Goal: Task Accomplishment & Management: Use online tool/utility

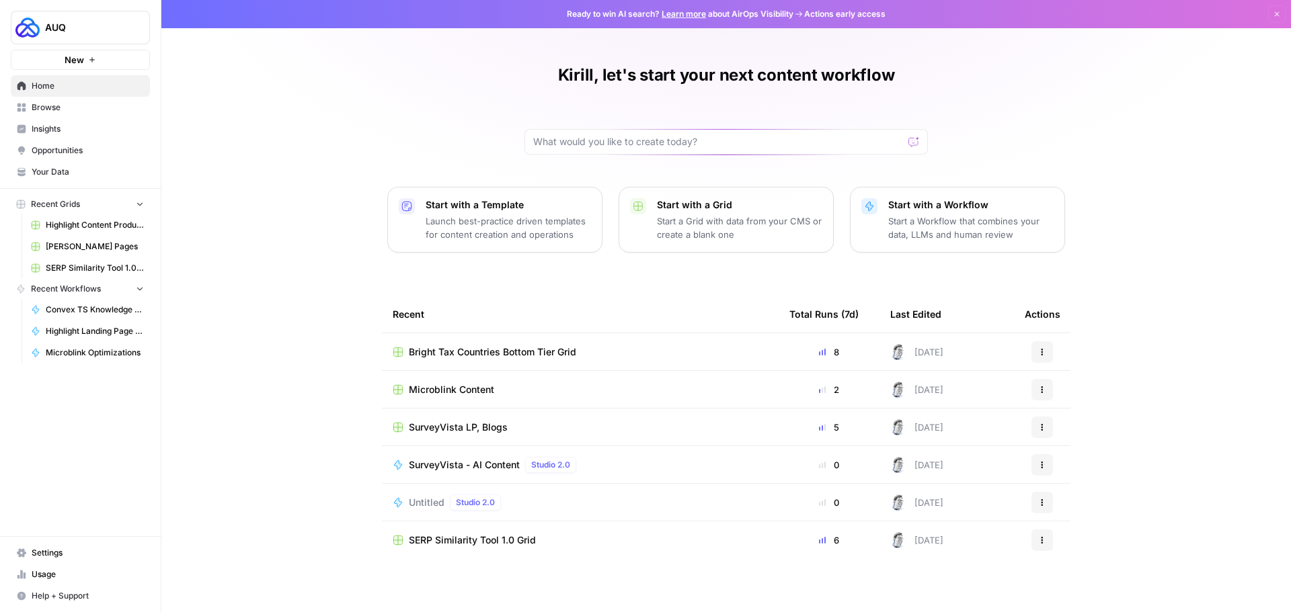
click at [52, 104] on span "Browse" at bounding box center [88, 107] width 112 height 12
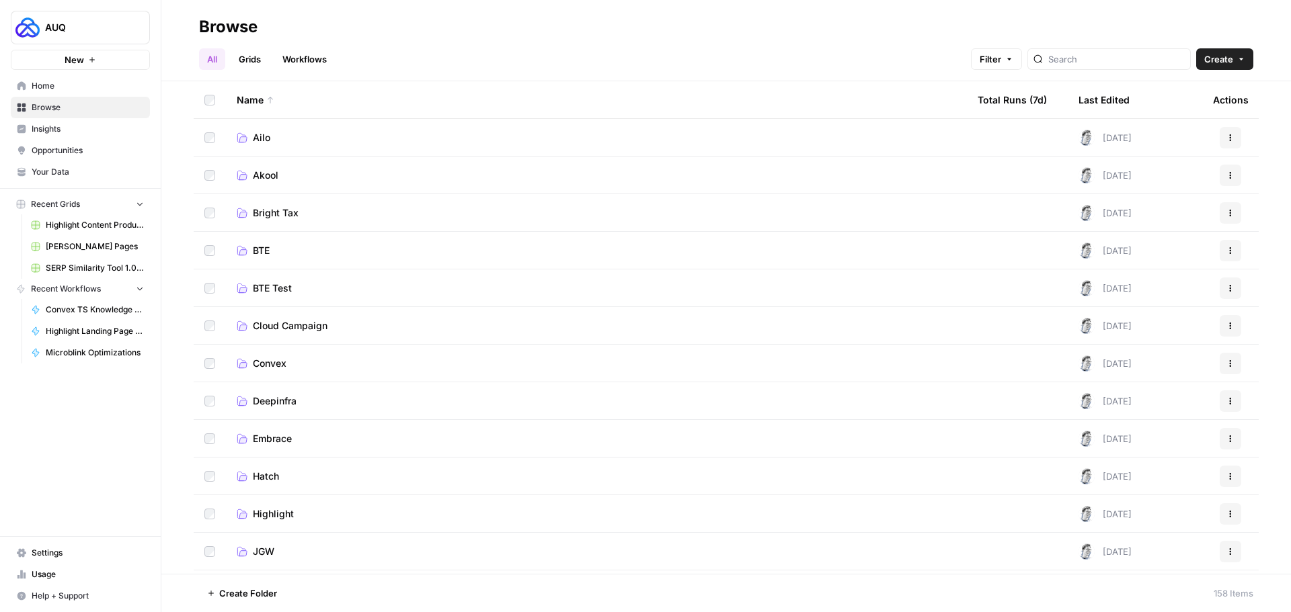
click at [305, 335] on td "Cloud Campaign" at bounding box center [596, 325] width 741 height 37
click at [307, 327] on span "Cloud Campaign" at bounding box center [290, 325] width 75 height 13
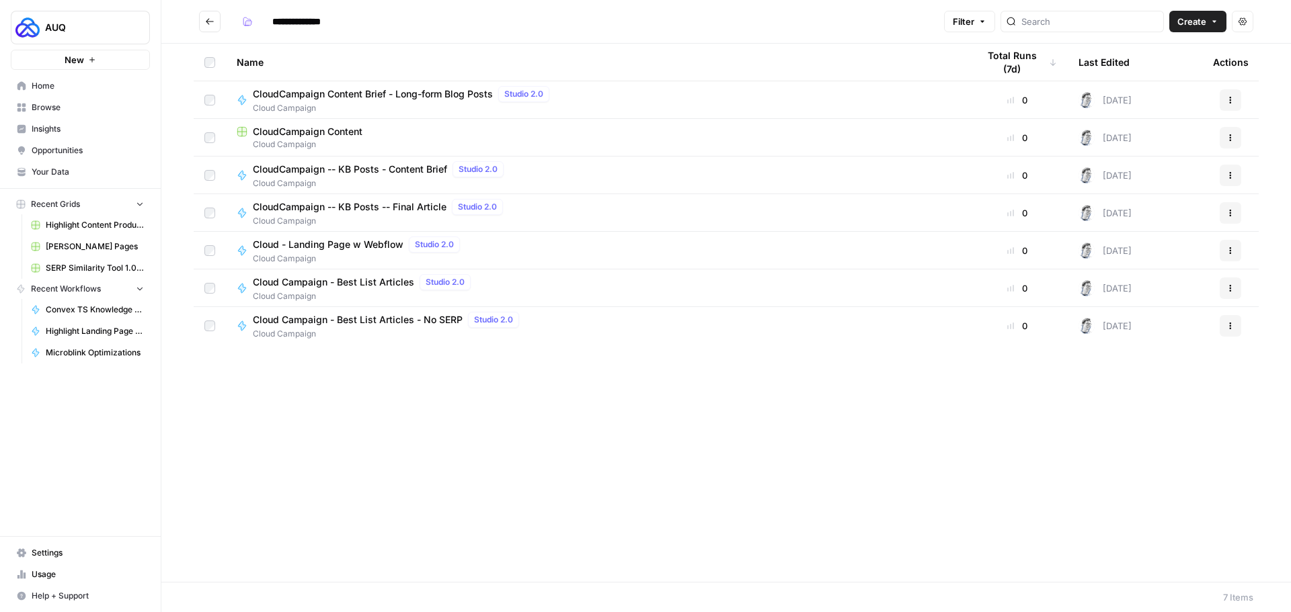
click at [309, 137] on span "CloudCampaign Content" at bounding box center [308, 131] width 110 height 13
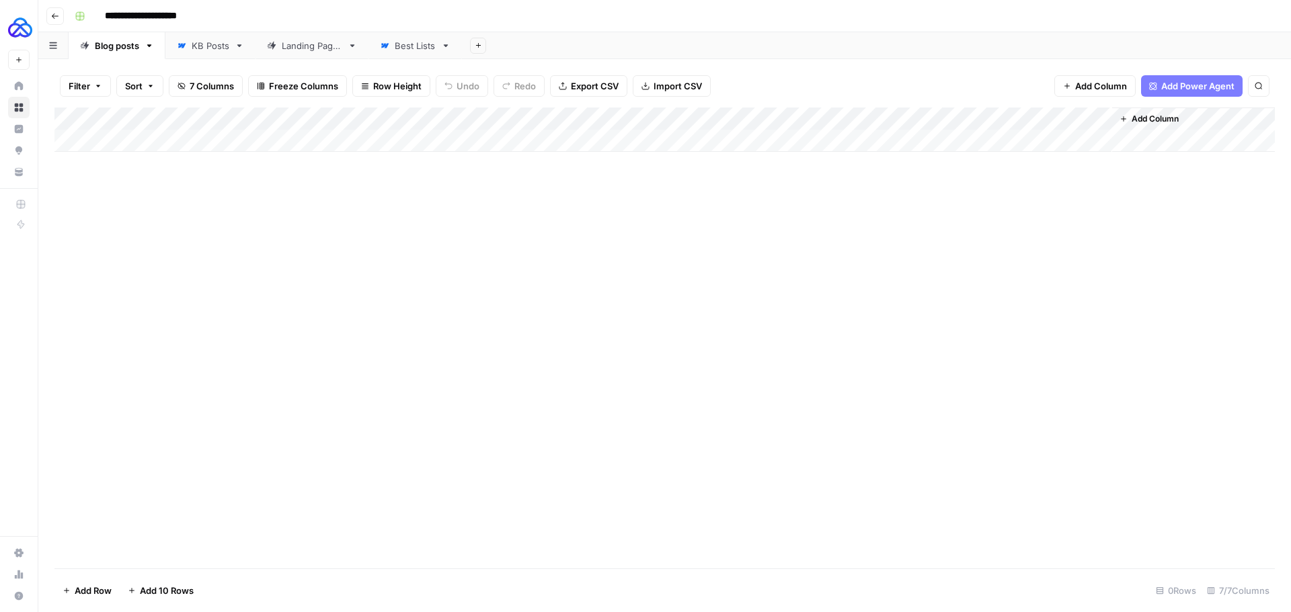
click at [164, 136] on div "Add Column" at bounding box center [664, 130] width 1220 height 44
type textarea "**********"
click at [357, 239] on div "Add Column" at bounding box center [664, 338] width 1220 height 461
click at [366, 139] on div "Add Column" at bounding box center [664, 141] width 1220 height 67
click at [446, 141] on div "Add Column" at bounding box center [664, 141] width 1220 height 67
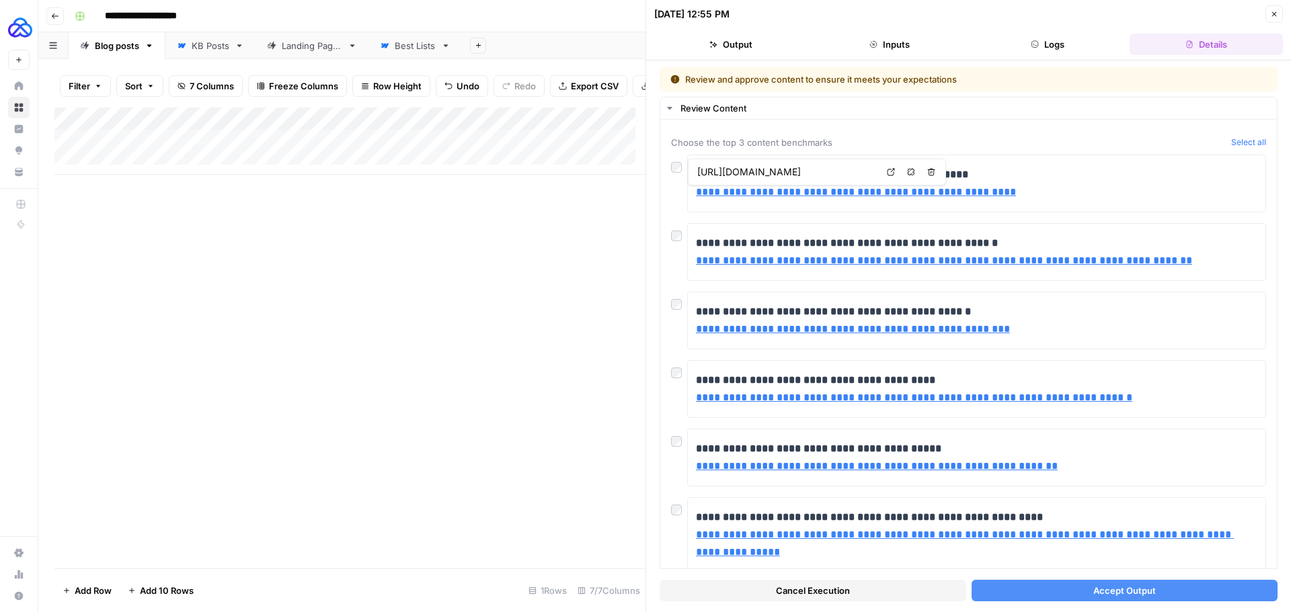
click at [1096, 587] on span "Accept Output" at bounding box center [1124, 590] width 63 height 13
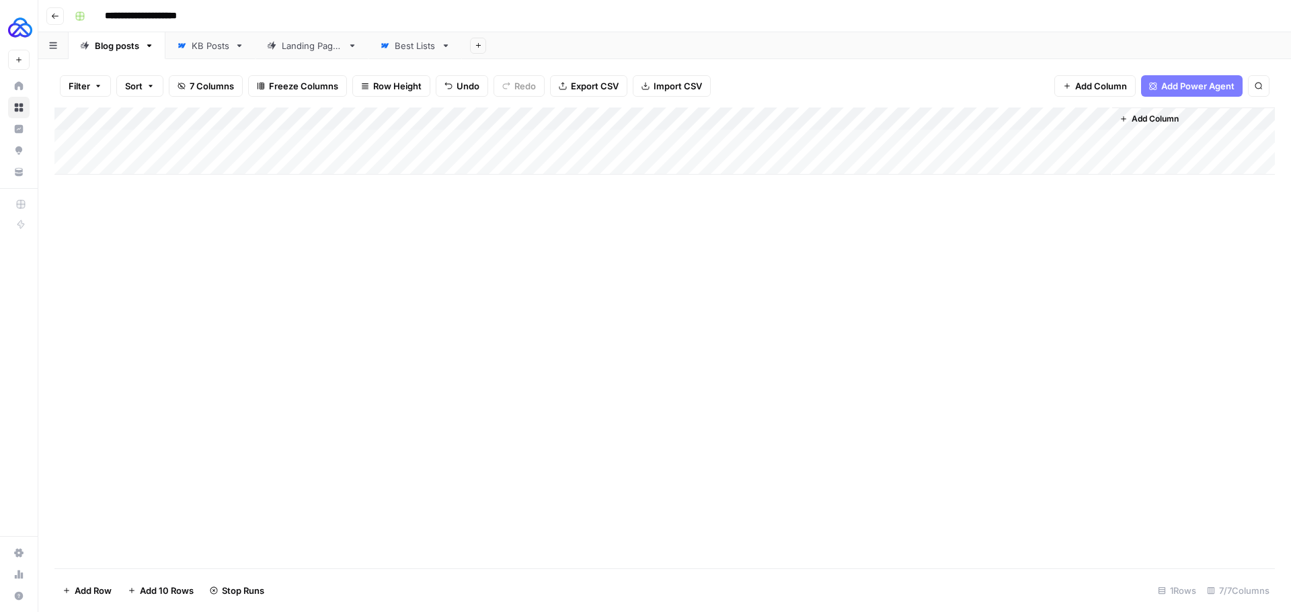
click at [961, 120] on div "Add Column" at bounding box center [664, 141] width 1220 height 67
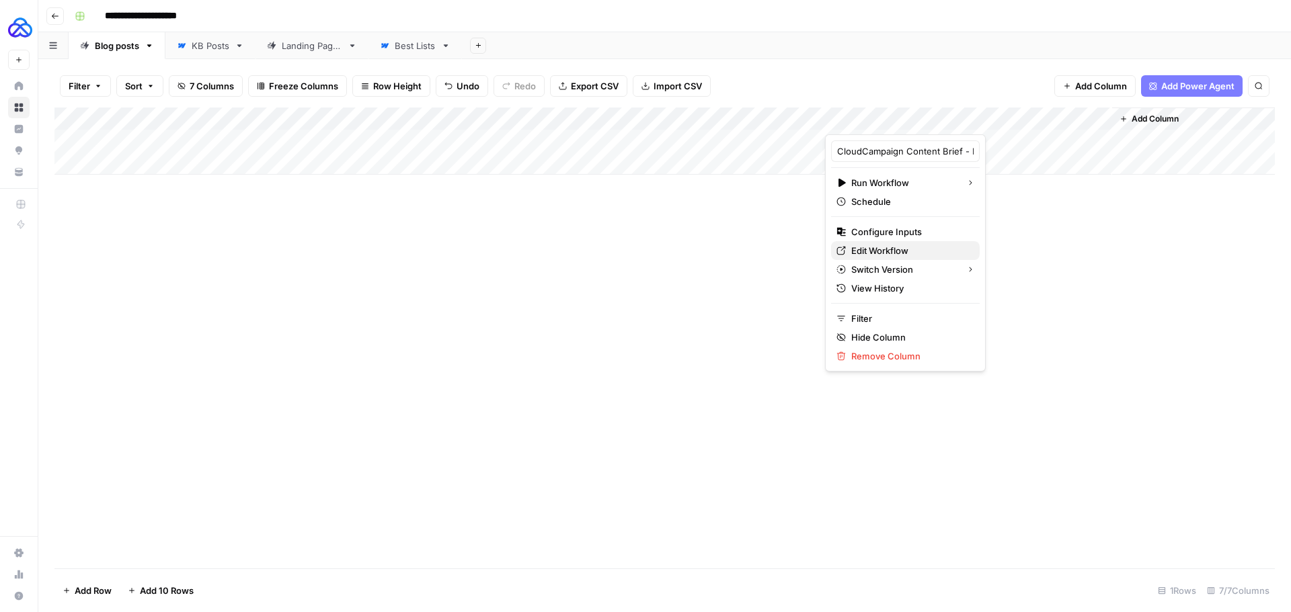
click at [893, 243] on link "Edit Workflow" at bounding box center [905, 250] width 149 height 19
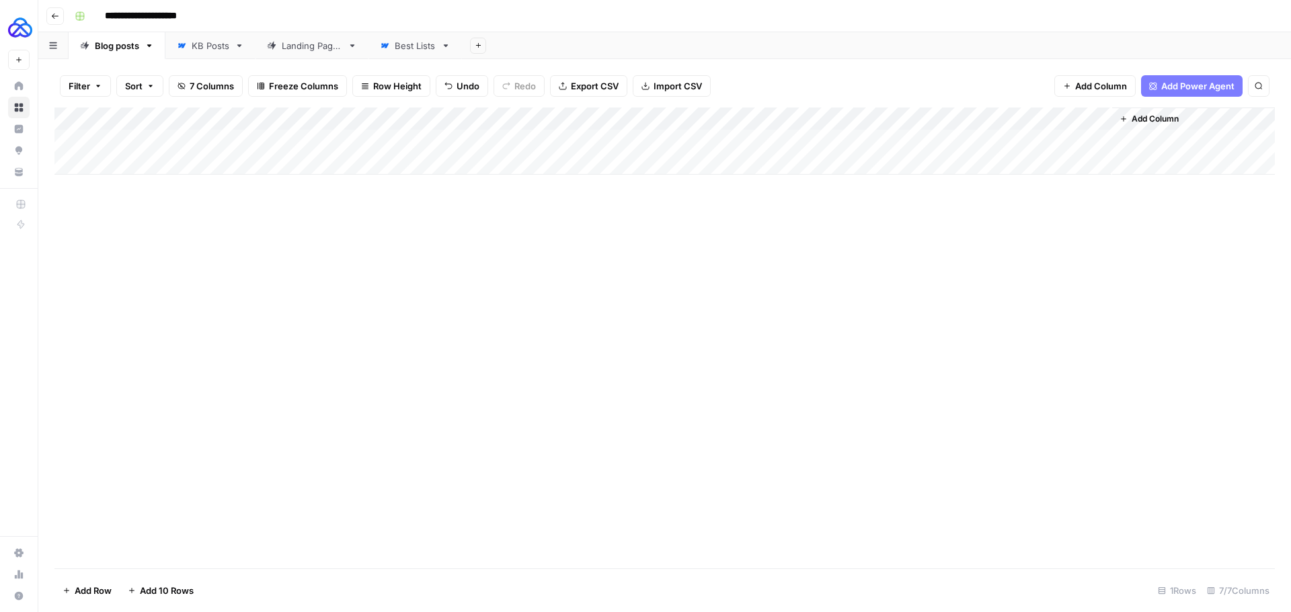
click at [906, 138] on div "Add Column" at bounding box center [664, 141] width 1220 height 67
click at [1079, 142] on div "Add Column" at bounding box center [664, 141] width 1220 height 67
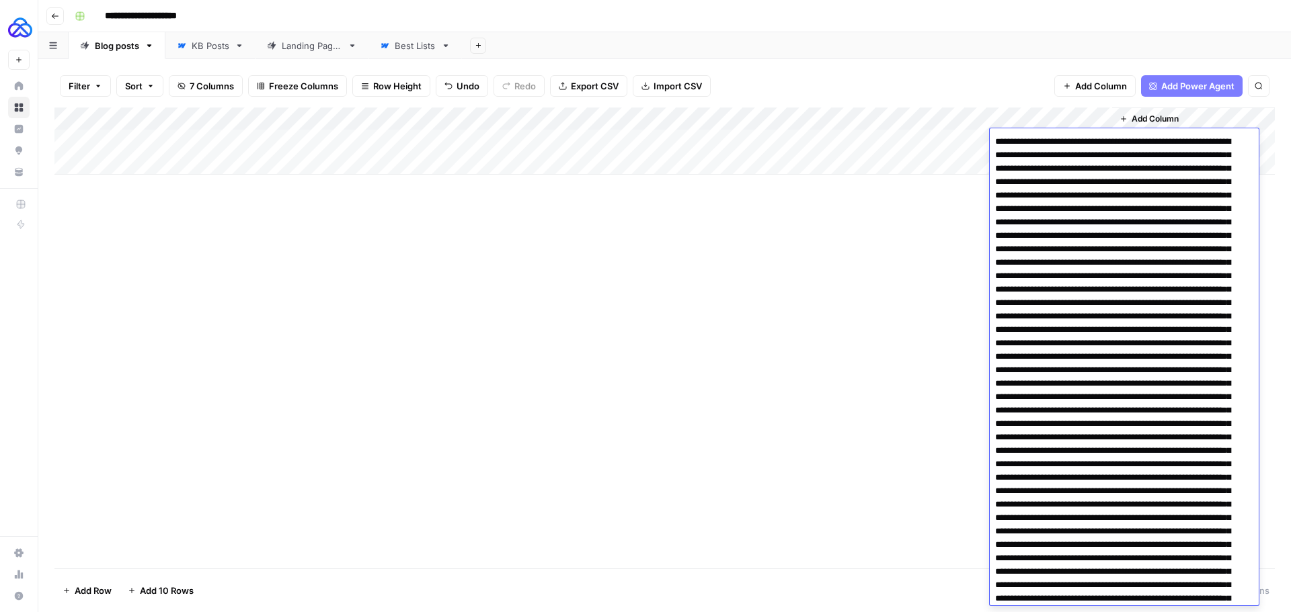
scroll to position [2302, 0]
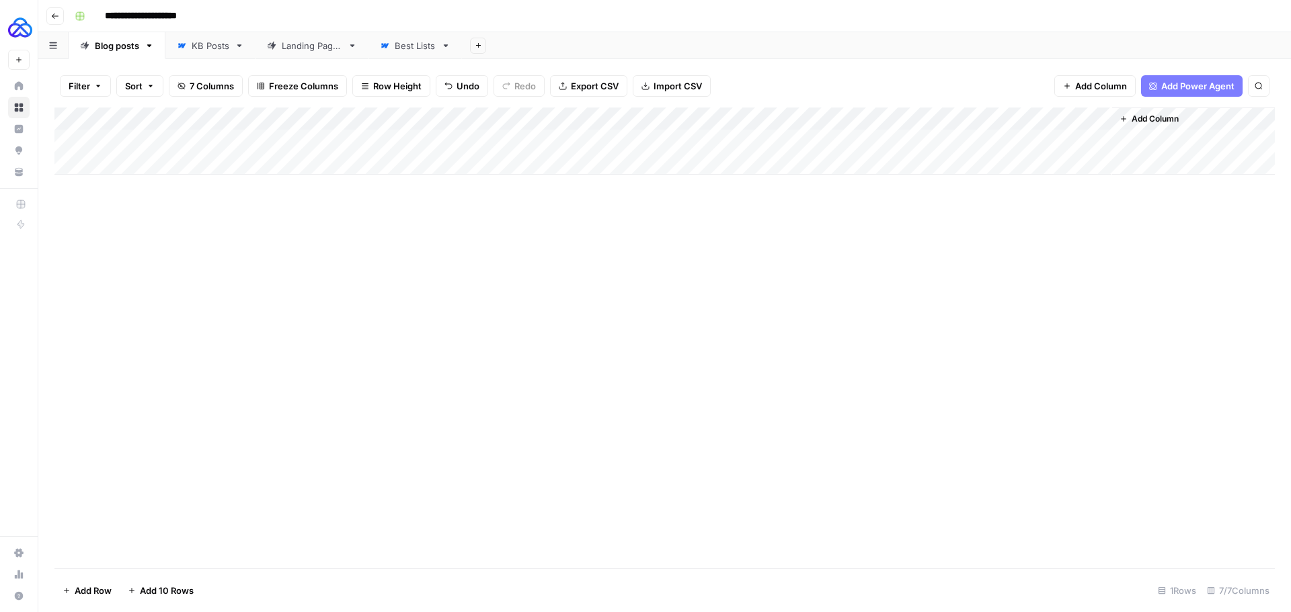
click at [934, 266] on div "Add Column" at bounding box center [664, 338] width 1220 height 461
click at [1067, 142] on div "Add Column" at bounding box center [664, 141] width 1220 height 67
click at [852, 291] on div "Add Column" at bounding box center [664, 338] width 1220 height 461
click at [1103, 116] on div "Add Column" at bounding box center [664, 141] width 1220 height 67
click at [1034, 233] on span "Hide Column" at bounding box center [1075, 231] width 118 height 13
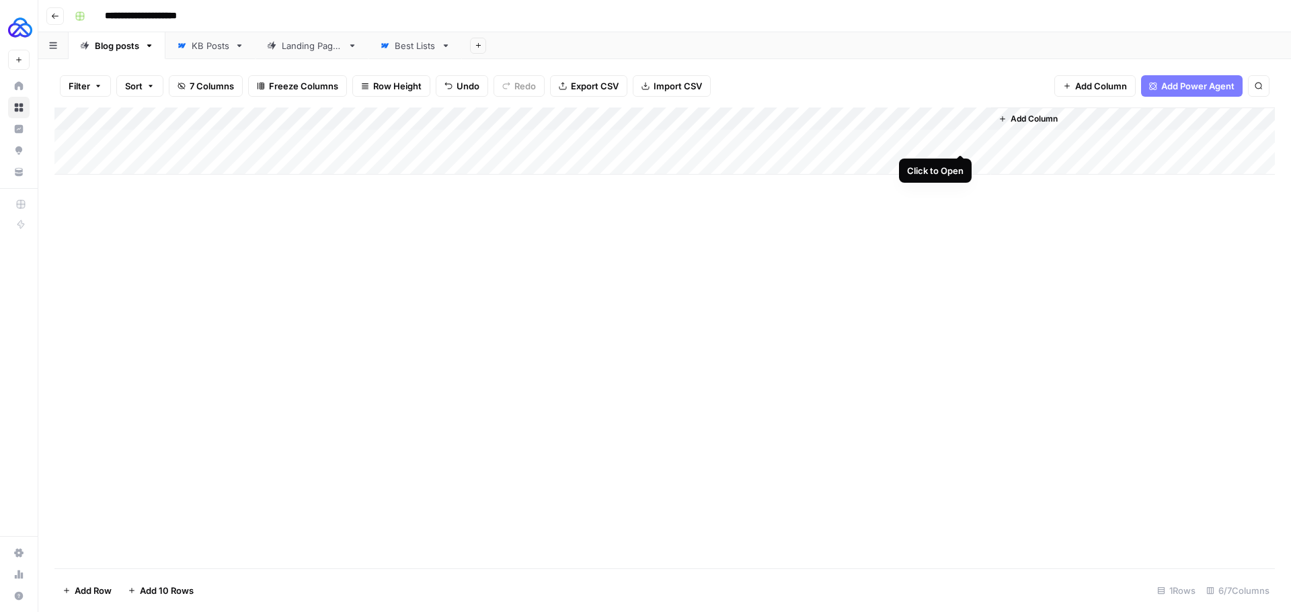
click at [958, 138] on div "Add Column" at bounding box center [664, 141] width 1220 height 67
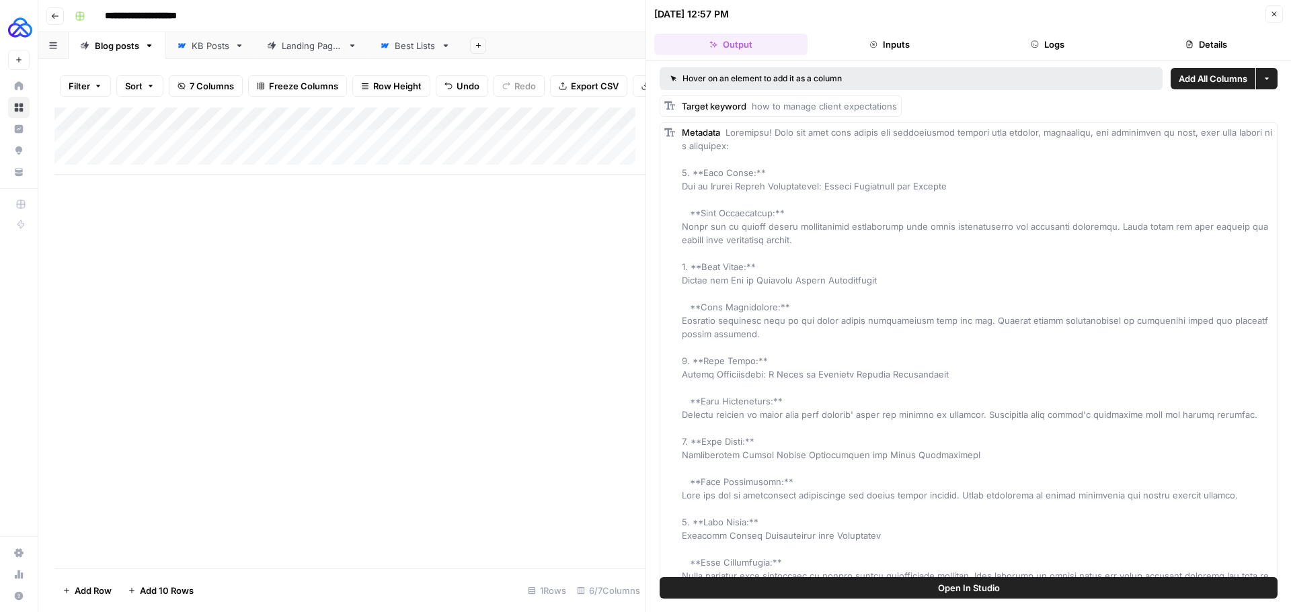
click at [1043, 44] on button "Logs" at bounding box center [1047, 45] width 153 height 22
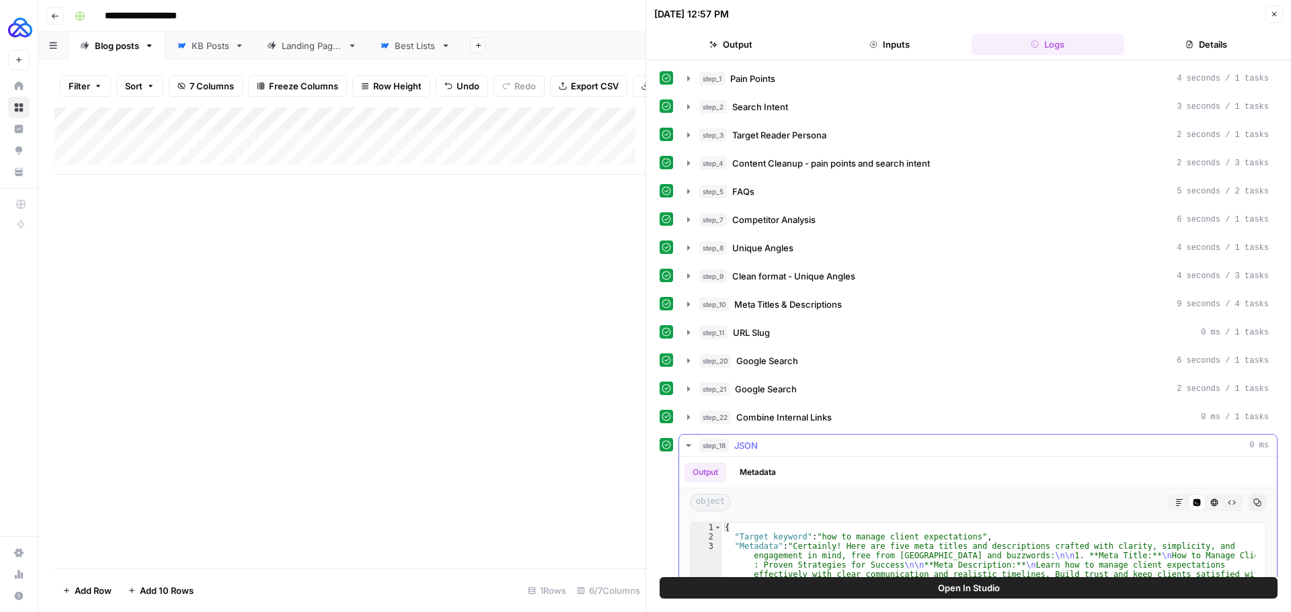
click at [1175, 501] on icon "button" at bounding box center [1179, 503] width 8 height 8
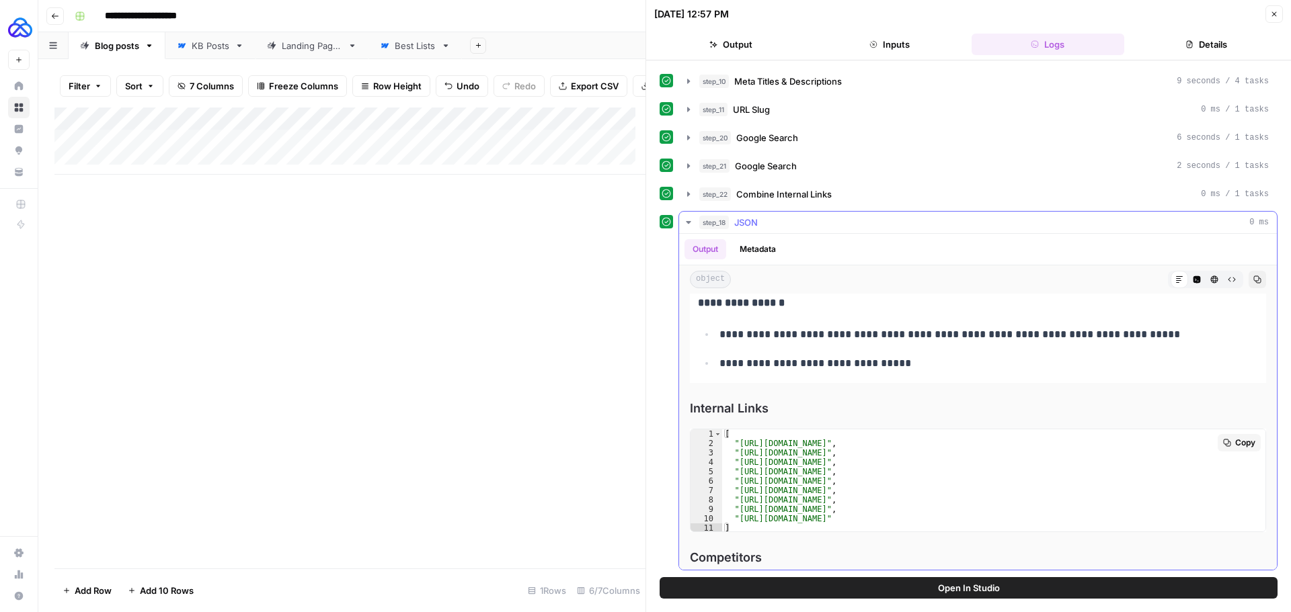
scroll to position [1356, 0]
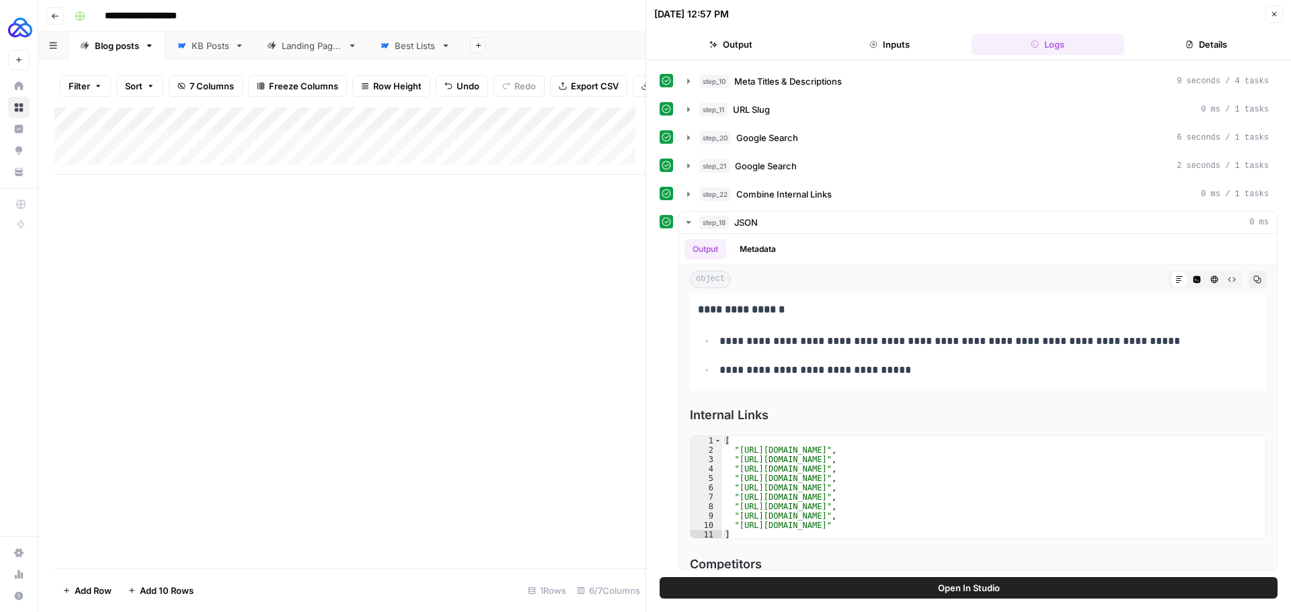
click at [1271, 15] on icon "button" at bounding box center [1274, 14] width 8 height 8
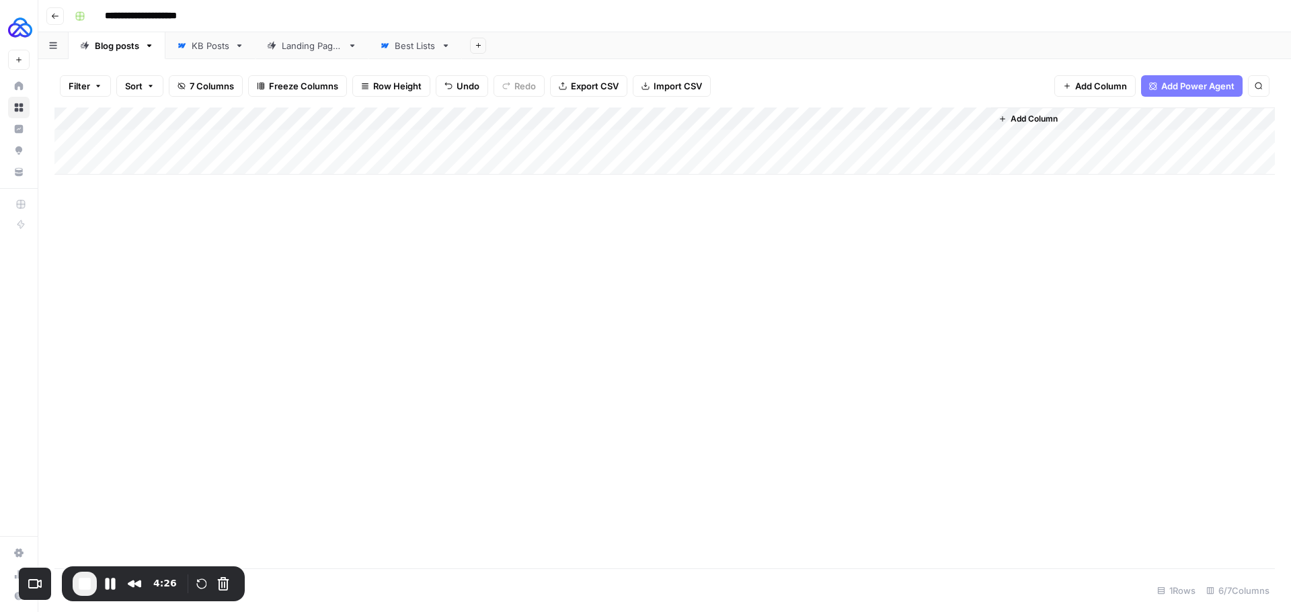
click at [155, 158] on div "Add Column" at bounding box center [664, 141] width 1220 height 67
type textarea "**********"
click at [329, 225] on div "Add Column" at bounding box center [664, 338] width 1220 height 461
click at [364, 163] on div "Add Column" at bounding box center [664, 153] width 1220 height 90
click at [372, 166] on div "Add Column" at bounding box center [664, 153] width 1220 height 90
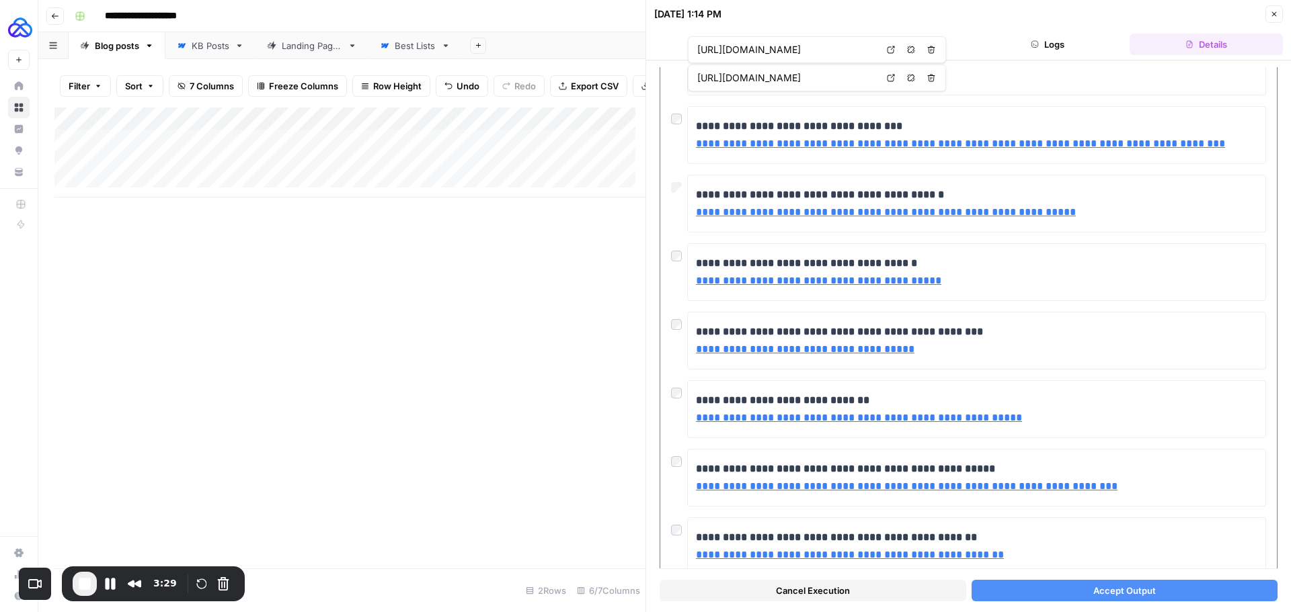
scroll to position [181, 0]
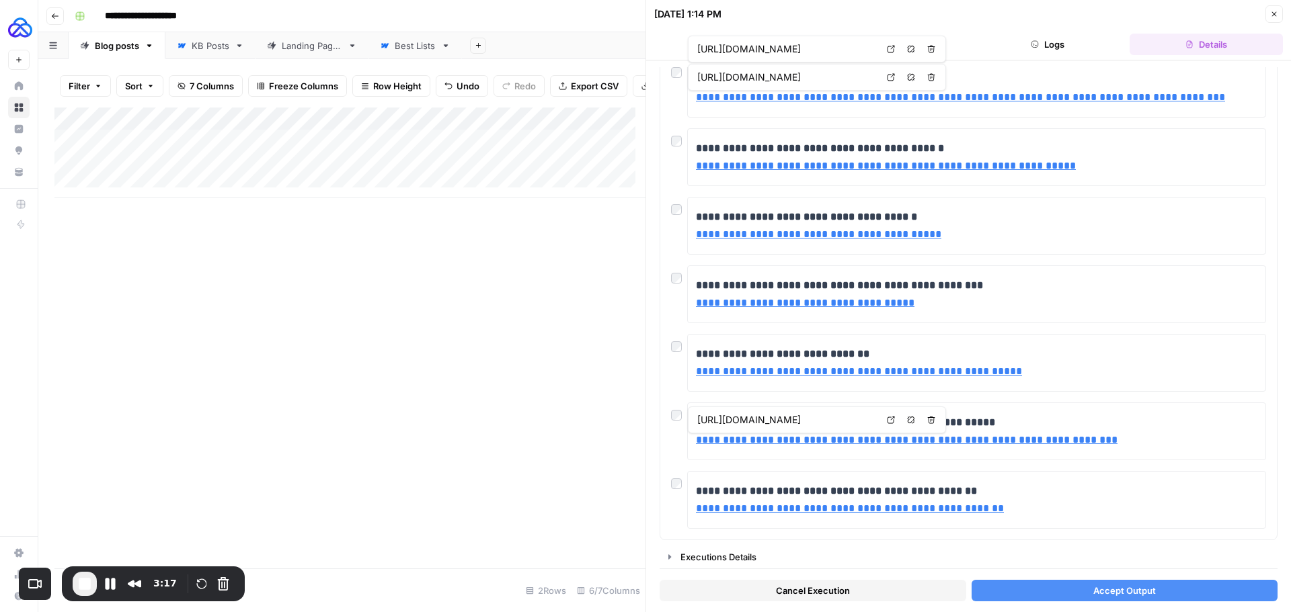
click at [1119, 592] on span "Accept Output" at bounding box center [1124, 590] width 63 height 13
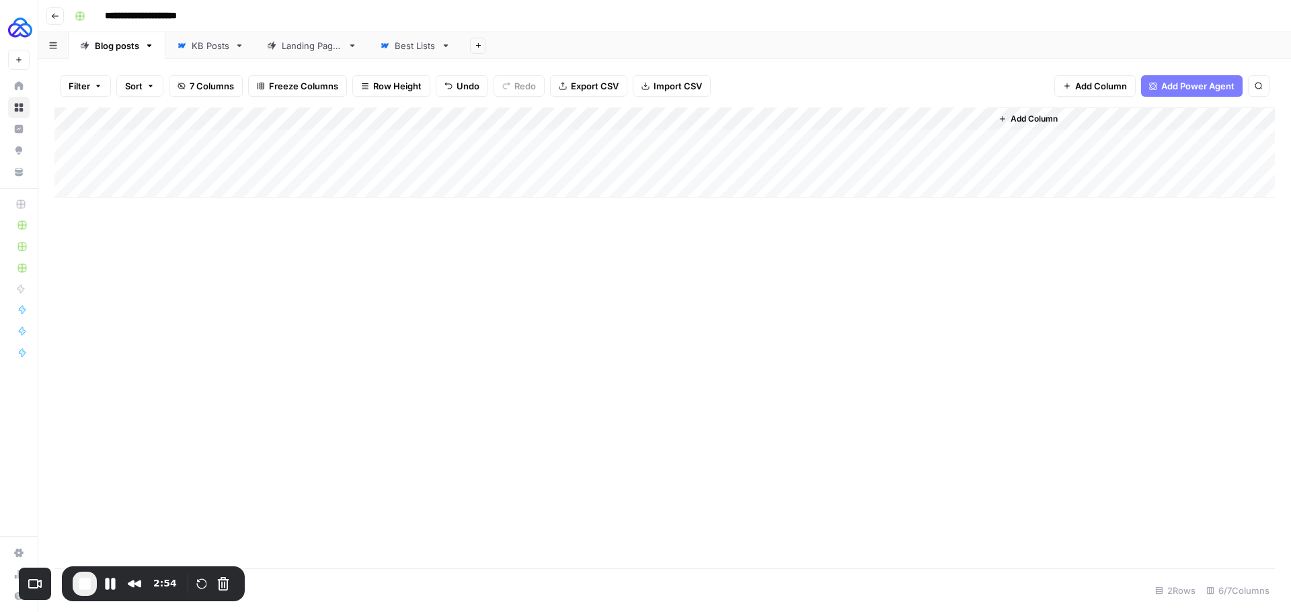
click at [905, 163] on div "Add Column" at bounding box center [664, 153] width 1220 height 90
click at [113, 586] on button "Pause Recording" at bounding box center [110, 584] width 22 height 22
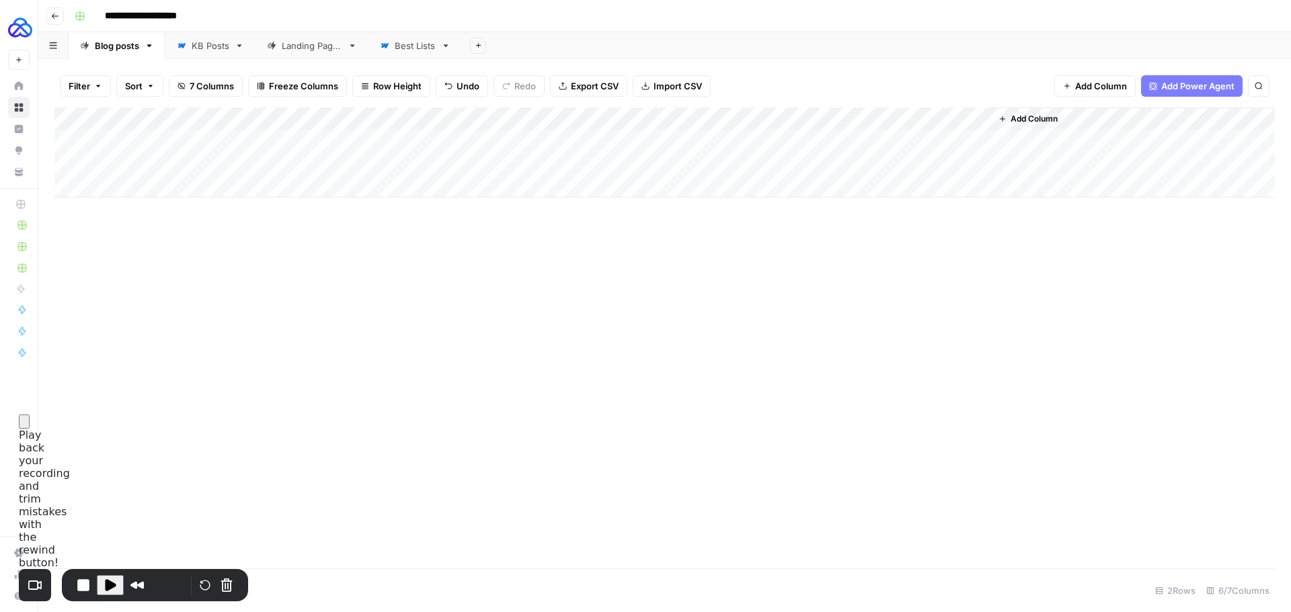
click at [134, 17] on input "**********" at bounding box center [161, 16] width 124 height 22
type input "**********"
click at [360, 285] on div "Add Column" at bounding box center [664, 338] width 1220 height 461
click at [882, 116] on div "Add Column" at bounding box center [664, 153] width 1220 height 90
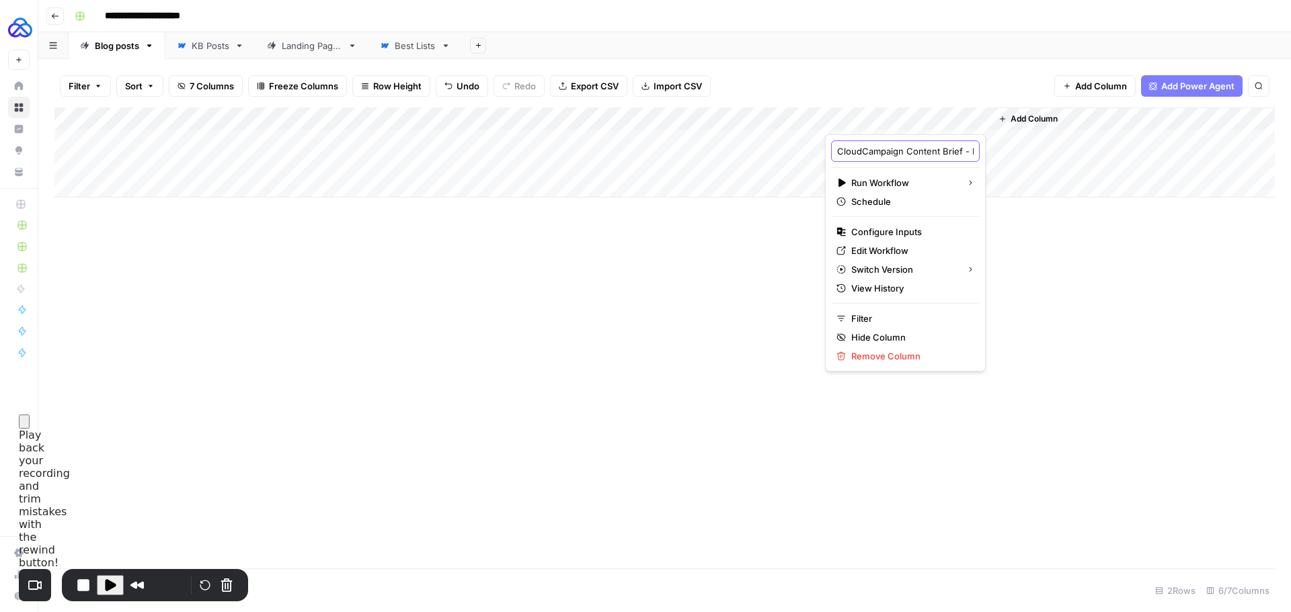
click at [862, 153] on input "CloudCampaign Content Brief - Long-form Blog Posts" at bounding box center [905, 151] width 136 height 13
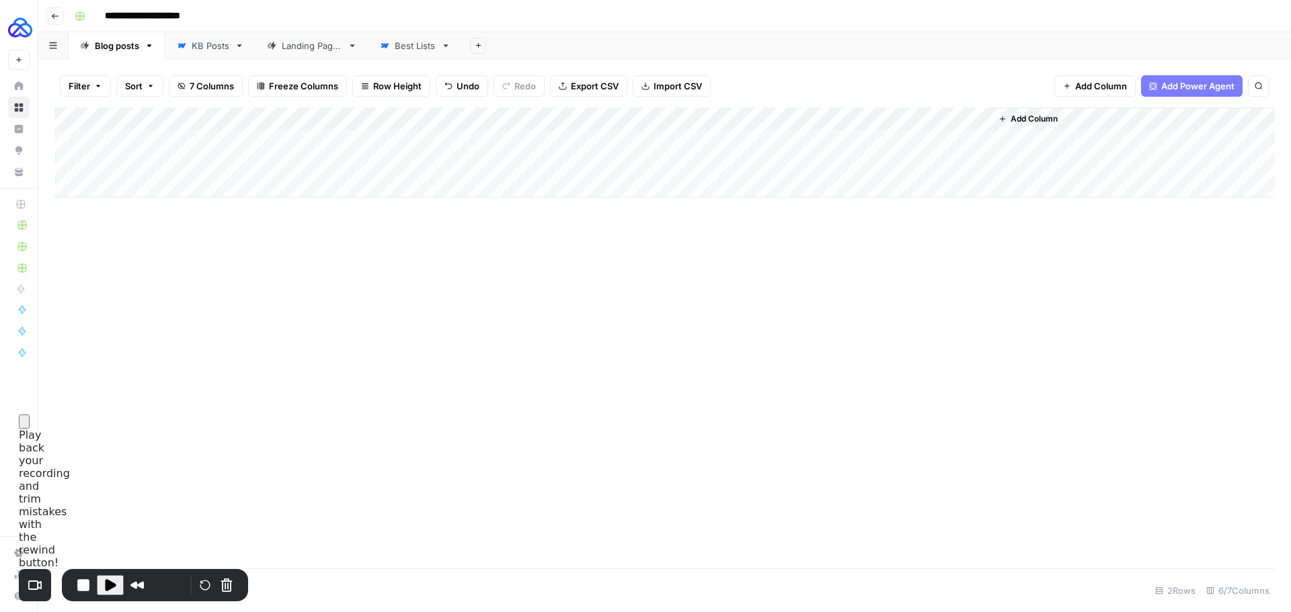
click at [889, 118] on div "Add Column" at bounding box center [664, 153] width 1220 height 90
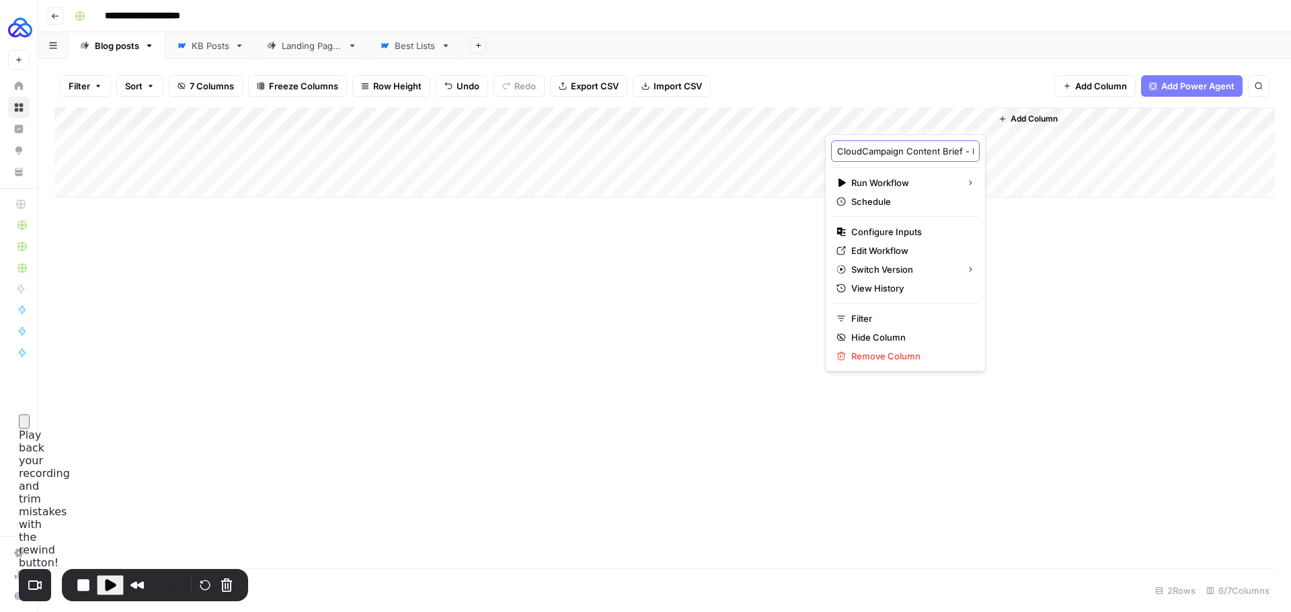
click at [872, 153] on input "CloudCampaign Content Brief - Long-form Blog Posts" at bounding box center [905, 151] width 136 height 13
click at [862, 151] on input "CloudCampaign Content Brief - Long-form Blog Posts" at bounding box center [905, 151] width 136 height 13
type input "Cloud Campaign Content Brief - Long-form Blog Posts"
click at [1066, 252] on div "Add Column" at bounding box center [664, 338] width 1220 height 461
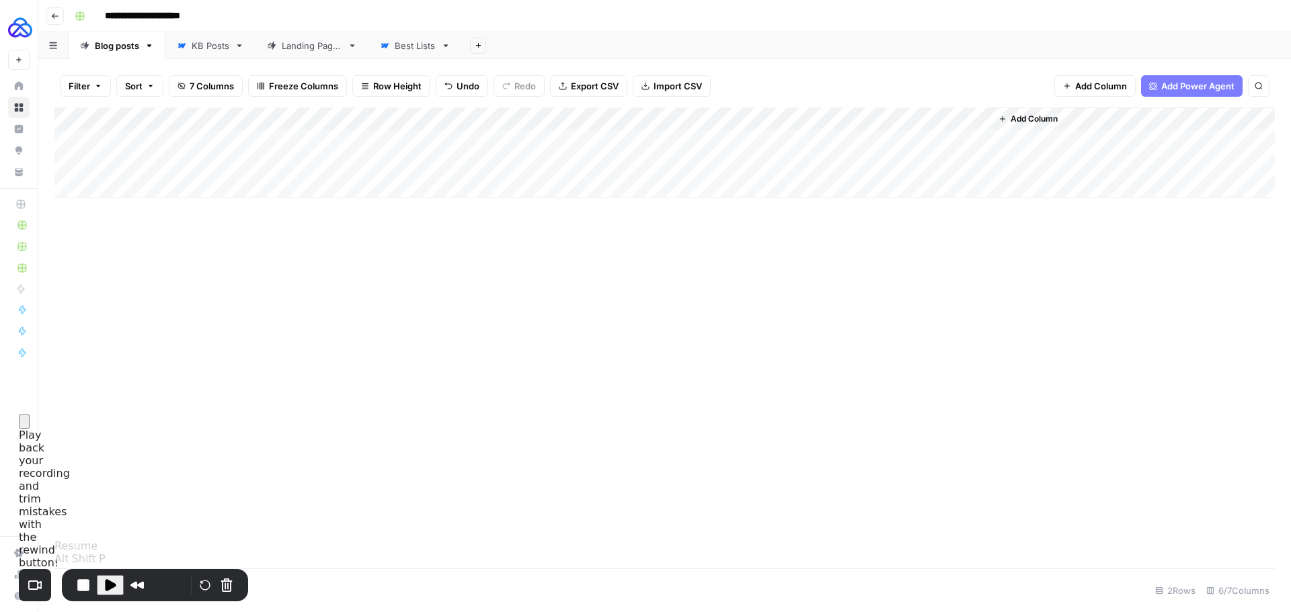
click at [111, 587] on span "Play Recording" at bounding box center [110, 585] width 16 height 16
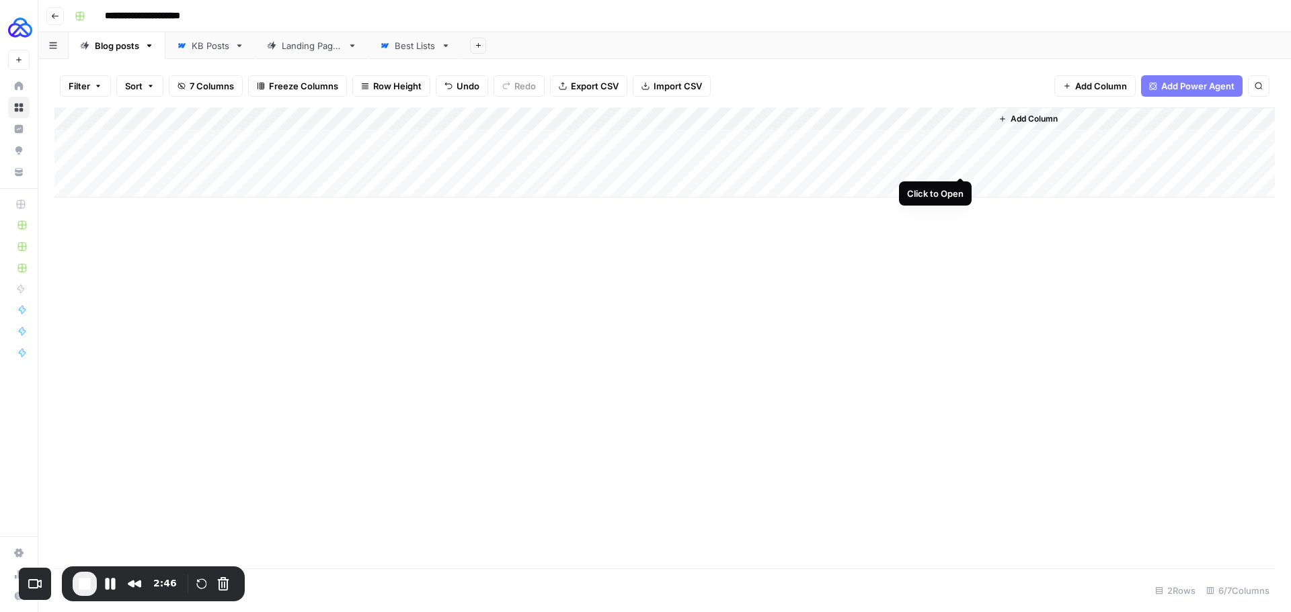
click at [959, 163] on div "Add Column" at bounding box center [664, 153] width 1220 height 90
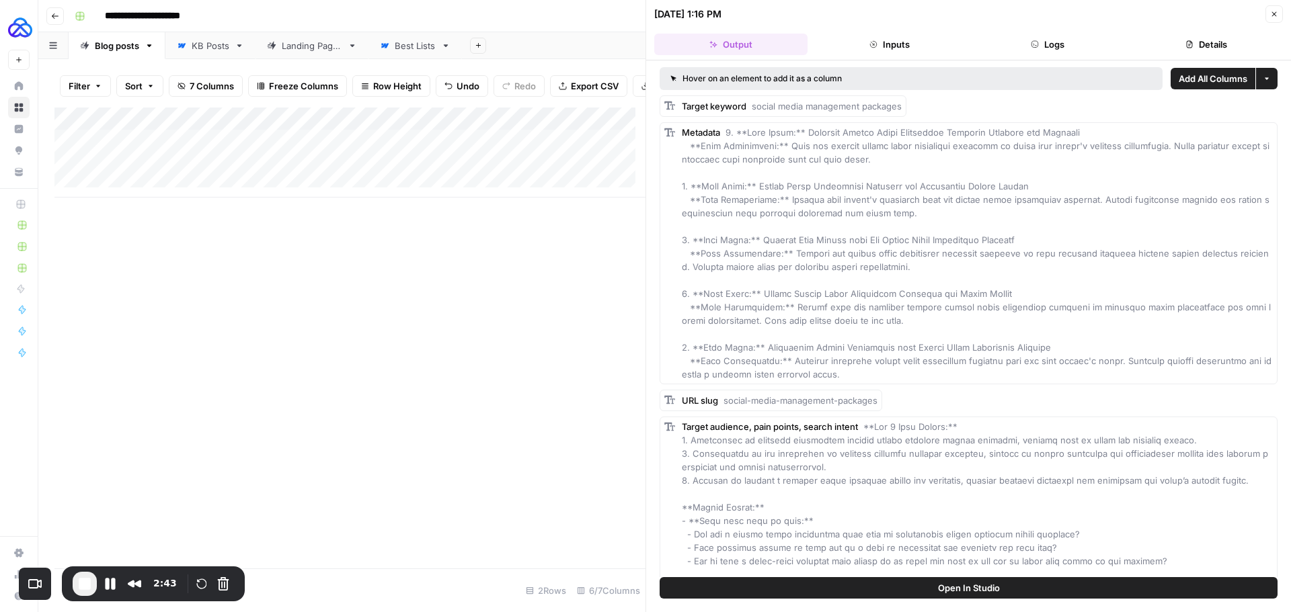
click at [1063, 44] on button "Logs" at bounding box center [1047, 45] width 153 height 22
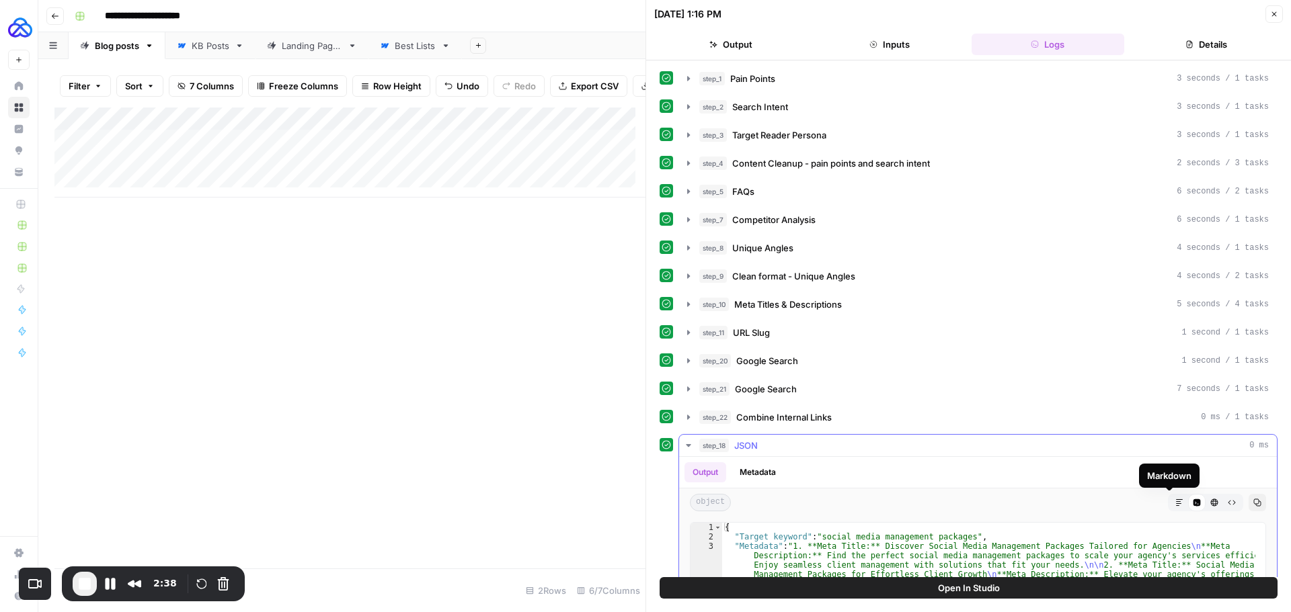
click at [1175, 499] on icon "button" at bounding box center [1179, 503] width 8 height 8
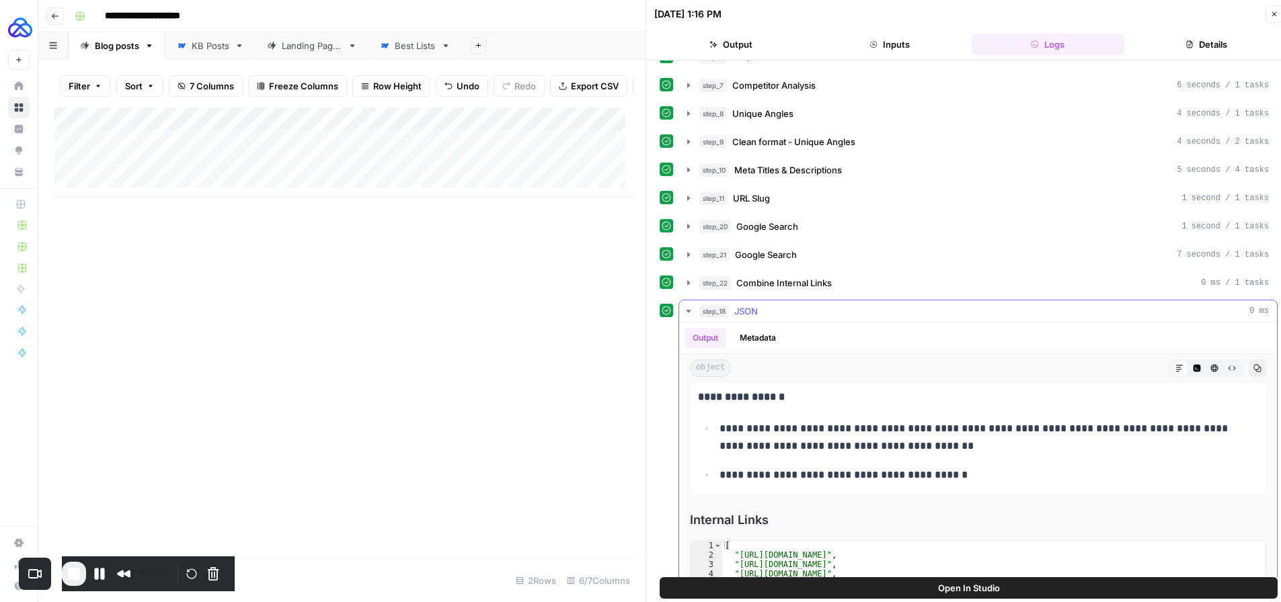
scroll to position [1075, 0]
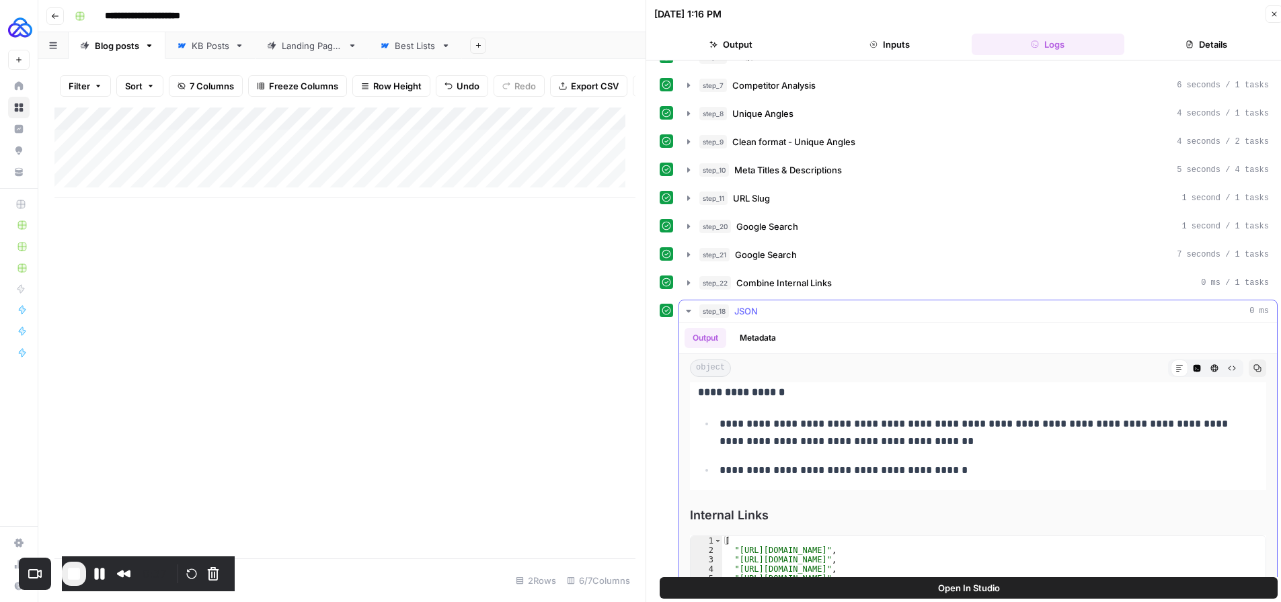
drag, startPoint x: 946, startPoint y: 470, endPoint x: 734, endPoint y: 459, distance: 212.0
click at [734, 459] on ul "**********" at bounding box center [978, 447] width 560 height 65
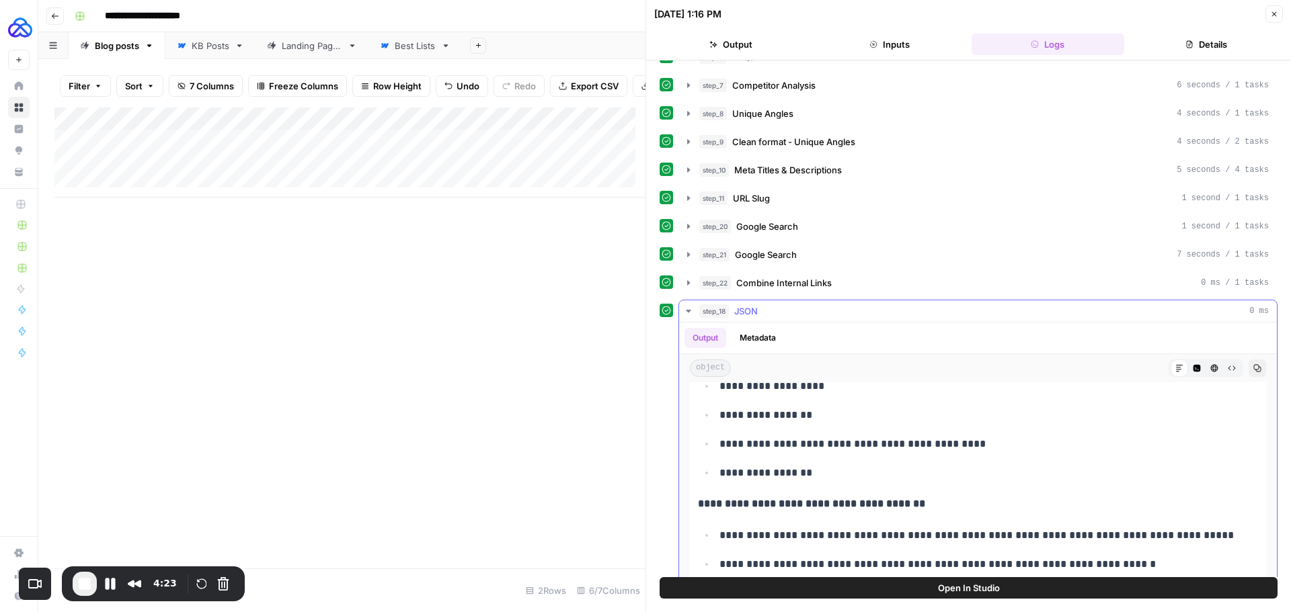
scroll to position [2689, 0]
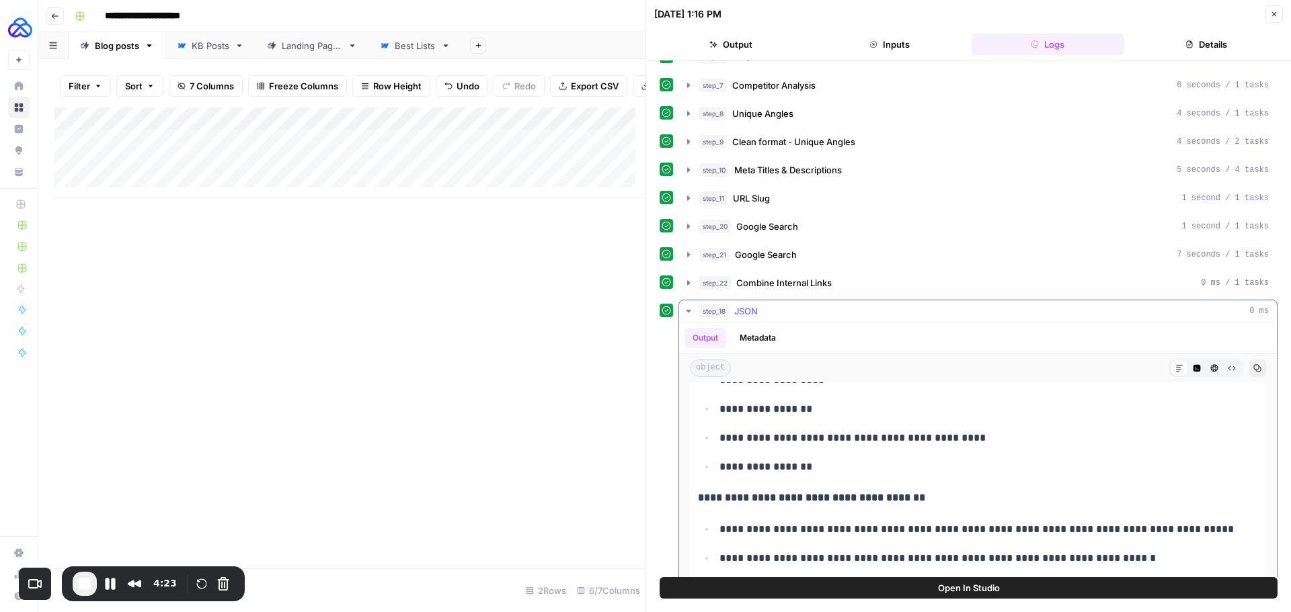
drag, startPoint x: 701, startPoint y: 491, endPoint x: 962, endPoint y: 498, distance: 260.9
click at [947, 513] on div "**********" at bounding box center [978, 242] width 576 height 2088
click at [963, 497] on p "**********" at bounding box center [978, 497] width 560 height 17
drag, startPoint x: 931, startPoint y: 506, endPoint x: 694, endPoint y: 502, distance: 237.3
click at [694, 502] on div "**********" at bounding box center [978, 242] width 576 height 2088
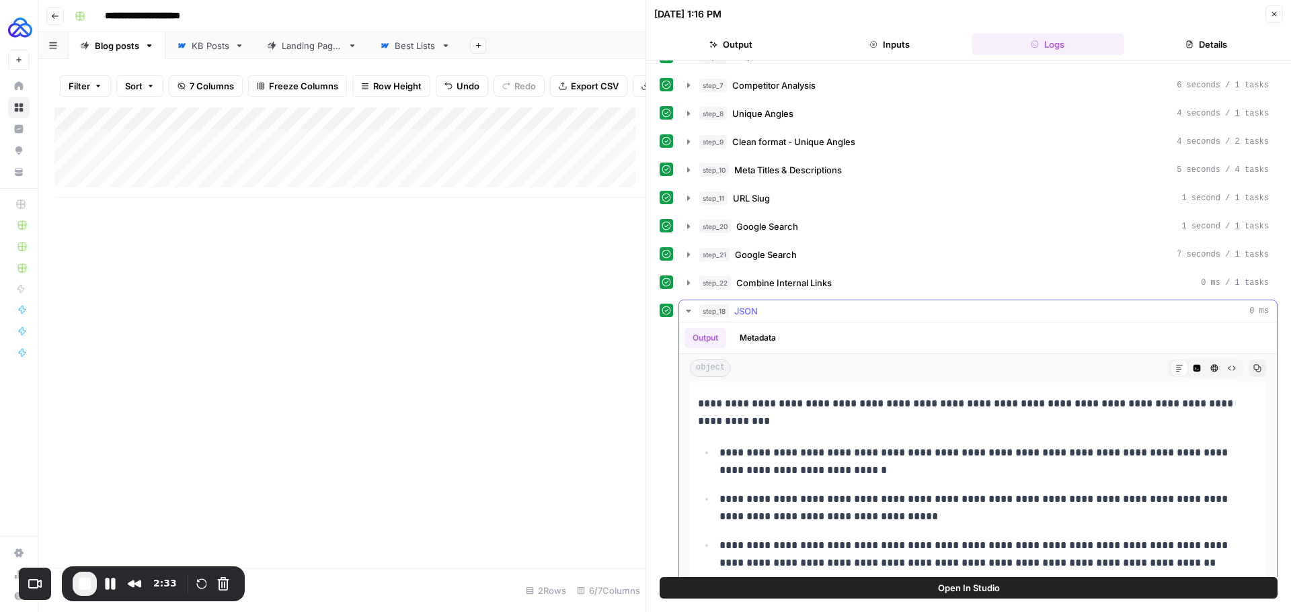
scroll to position [3025, 0]
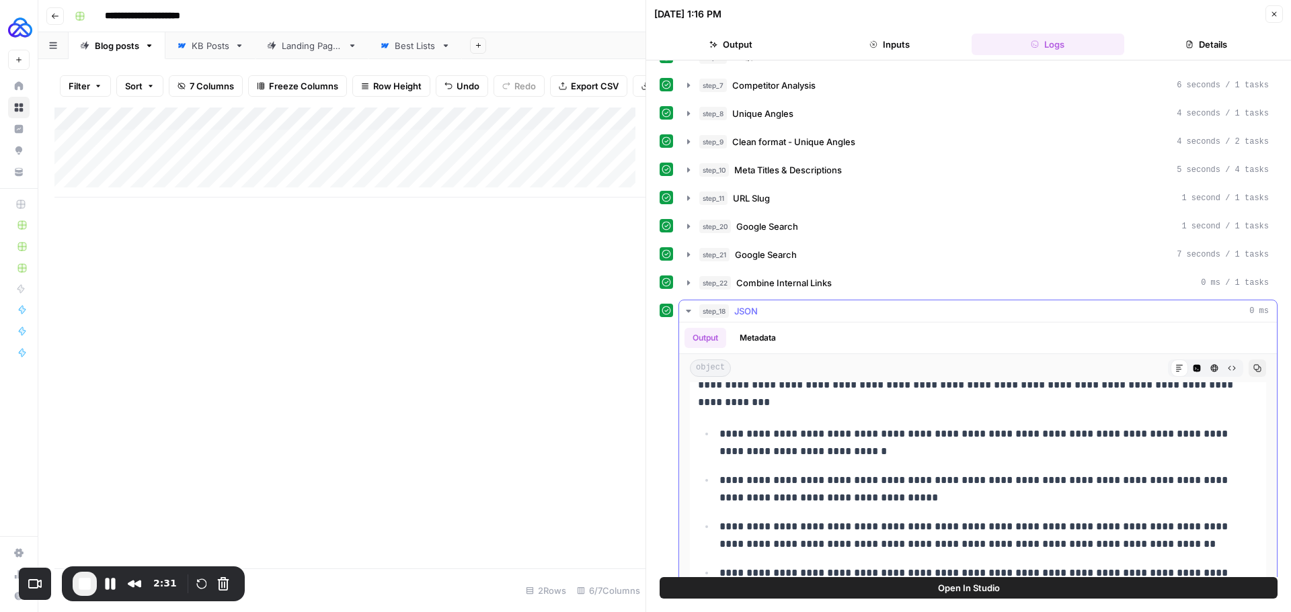
drag, startPoint x: 721, startPoint y: 436, endPoint x: 778, endPoint y: 450, distance: 58.7
click at [780, 450] on p "**********" at bounding box center [978, 442] width 518 height 35
click at [779, 439] on p "**********" at bounding box center [978, 443] width 518 height 35
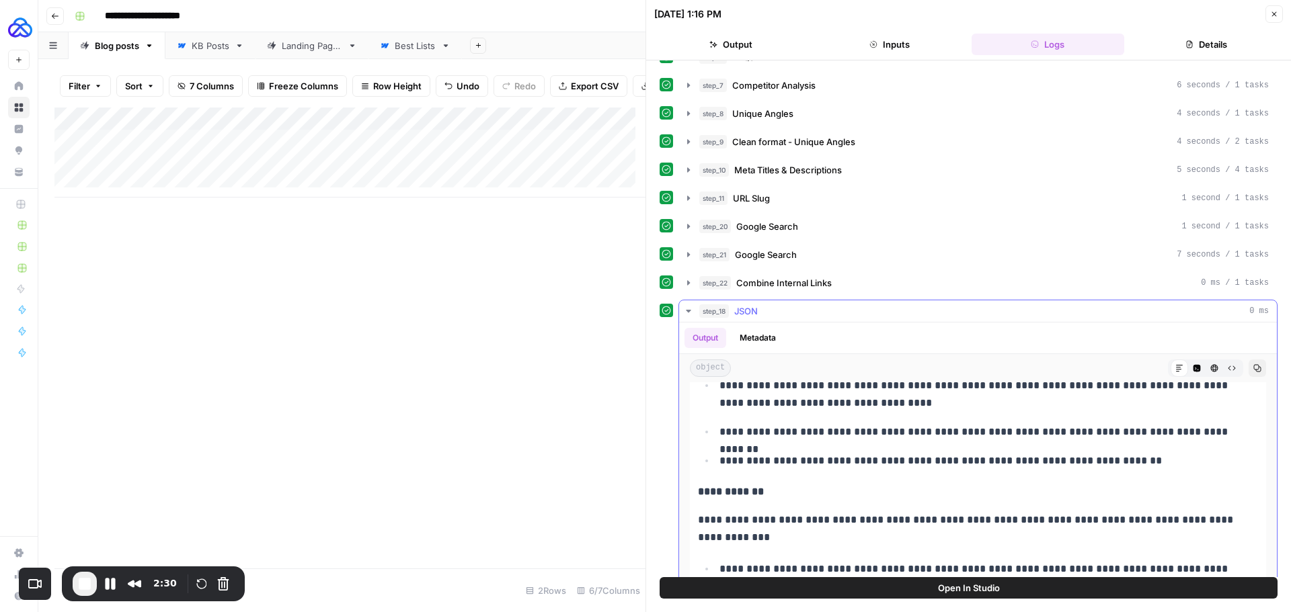
drag, startPoint x: 787, startPoint y: 501, endPoint x: 691, endPoint y: 499, distance: 96.2
click at [691, 499] on div "**********" at bounding box center [978, 40] width 576 height 2088
click at [798, 543] on p "**********" at bounding box center [968, 529] width 540 height 35
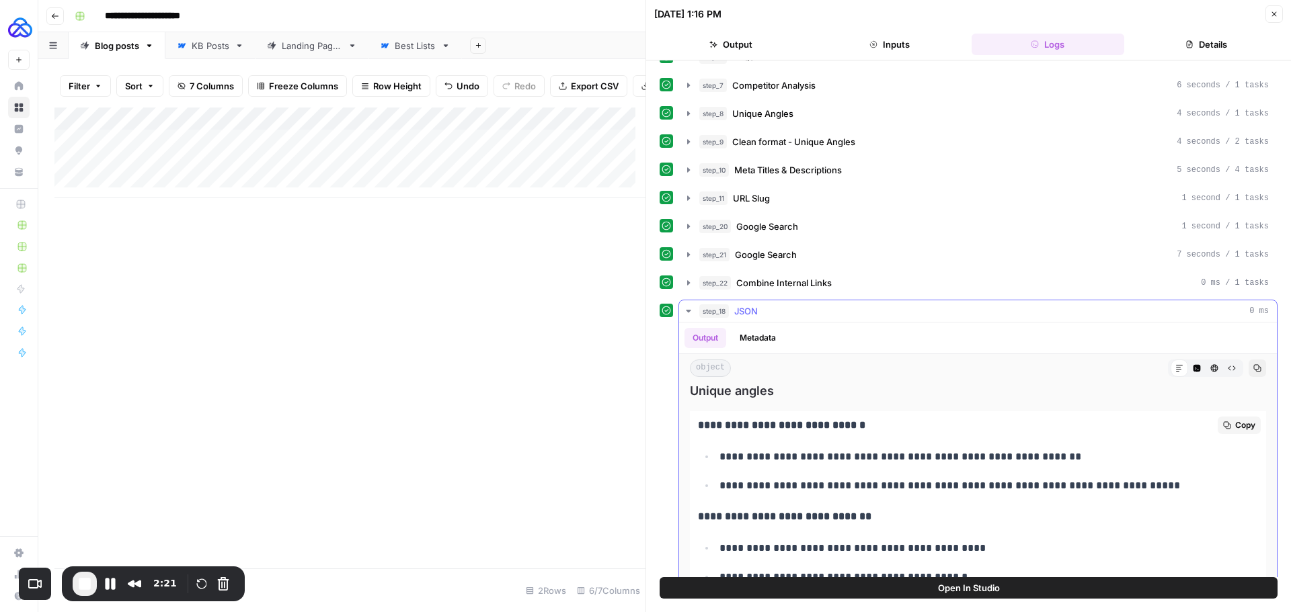
scroll to position [3966, 0]
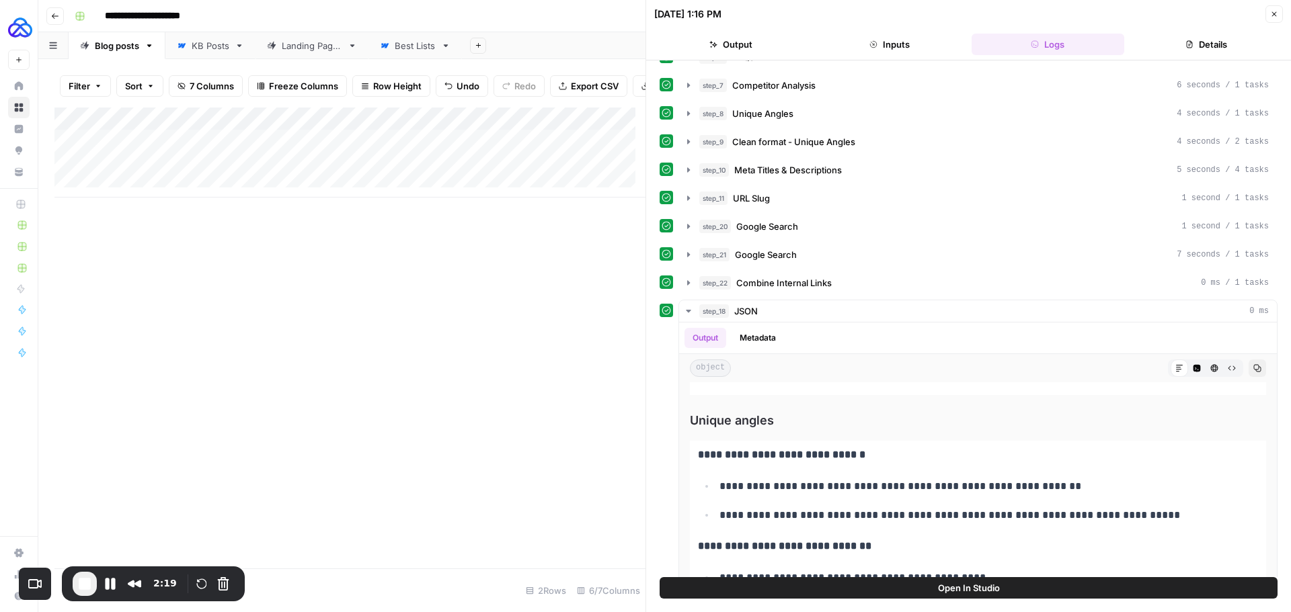
drag, startPoint x: 788, startPoint y: 425, endPoint x: 658, endPoint y: 427, distance: 129.7
click at [658, 427] on div "**********" at bounding box center [968, 318] width 645 height 517
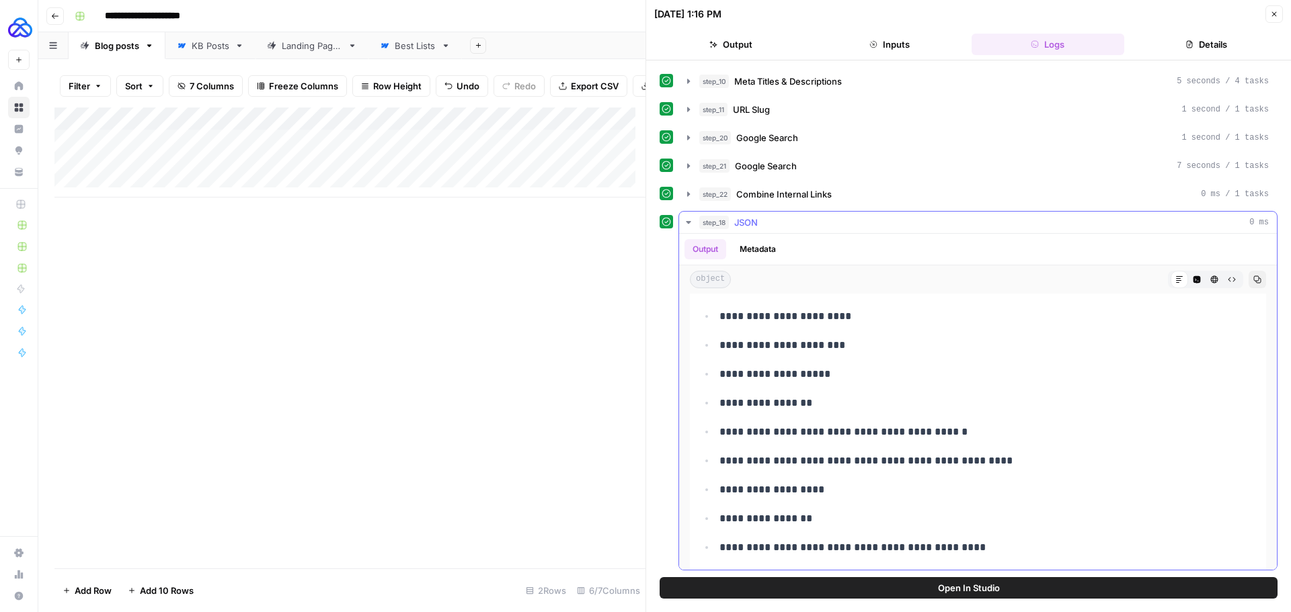
scroll to position [2226, 0]
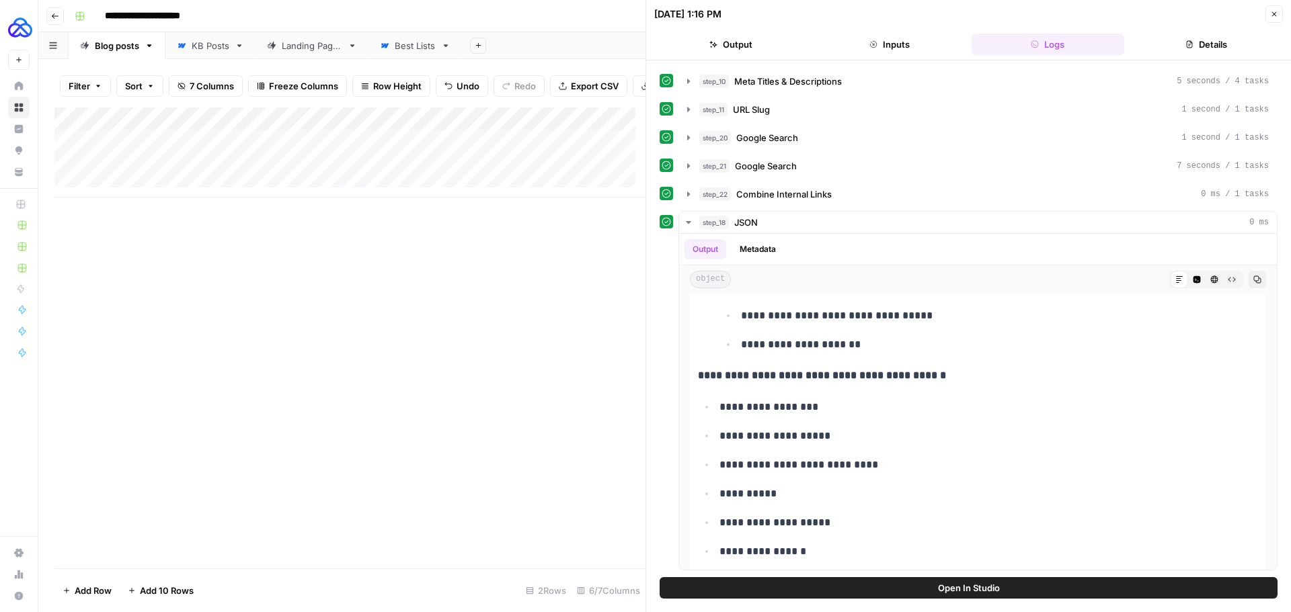
click at [1269, 16] on button "Close" at bounding box center [1273, 13] width 17 height 17
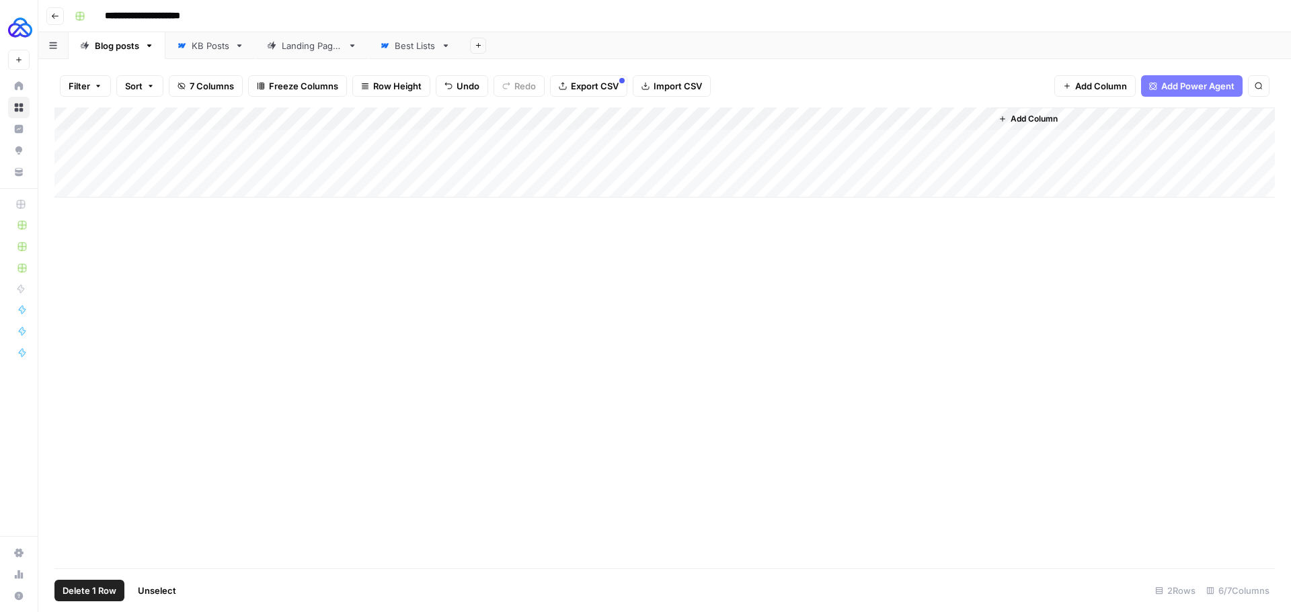
click at [67, 163] on div "Add Column" at bounding box center [664, 153] width 1220 height 90
click at [93, 592] on span "Delete 1 Row" at bounding box center [90, 590] width 54 height 13
click at [590, 155] on span "Delete" at bounding box center [597, 155] width 29 height 13
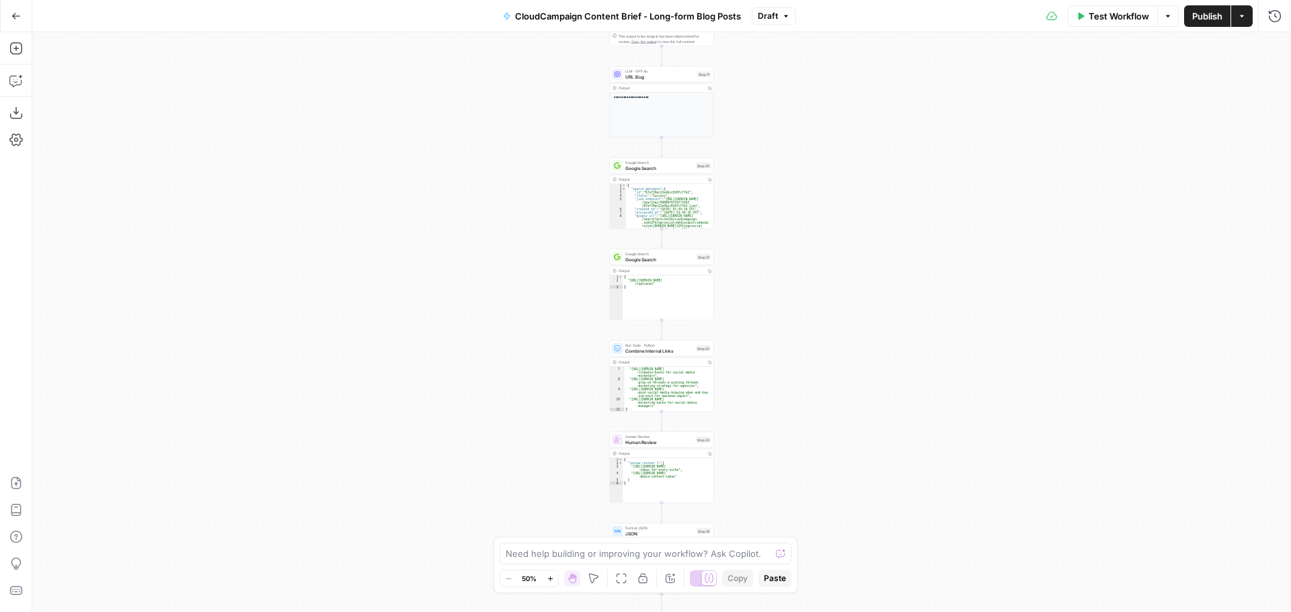
scroll to position [85, 0]
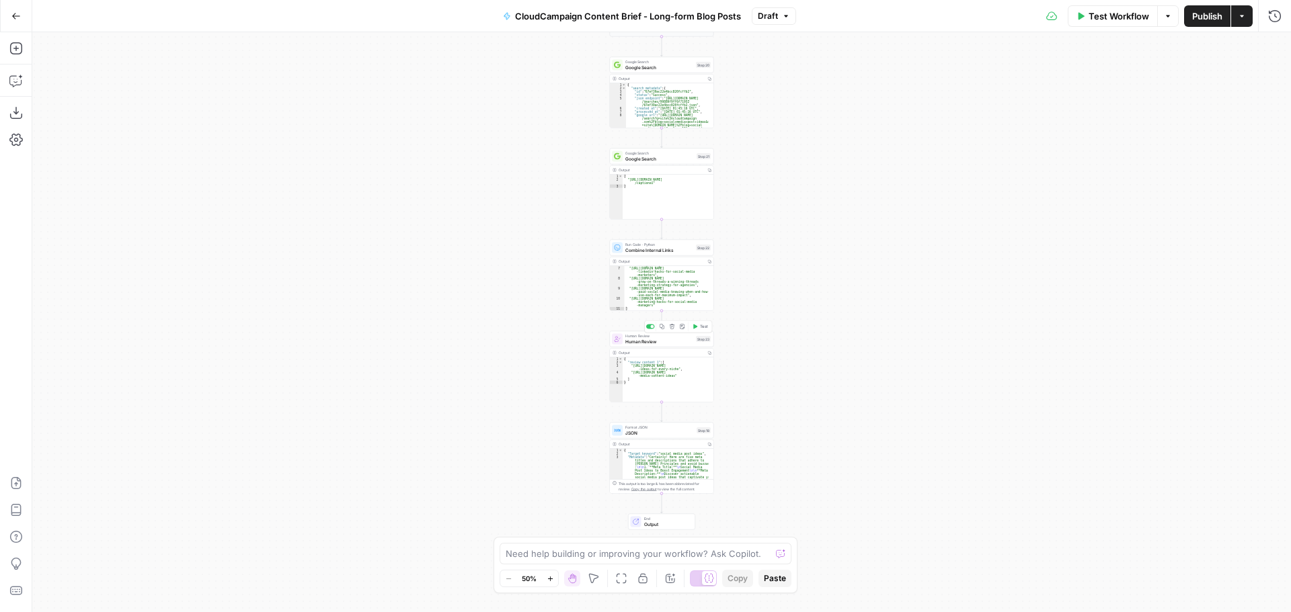
click at [674, 329] on icon "button" at bounding box center [671, 326] width 5 height 5
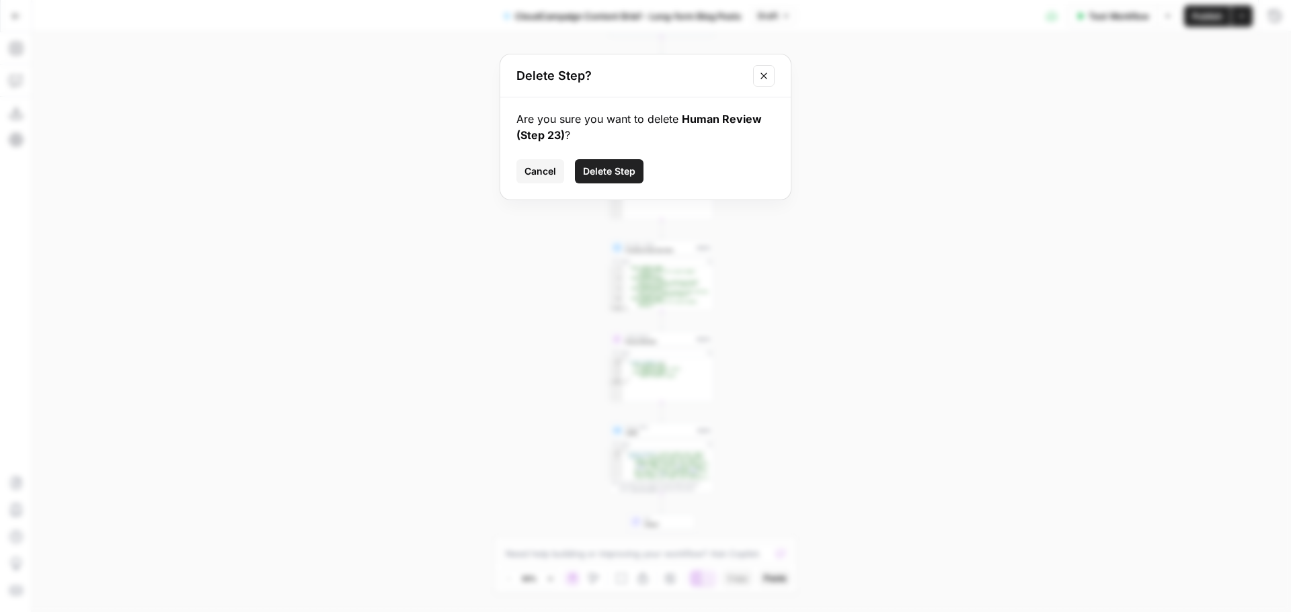
click at [626, 175] on span "Delete Step" at bounding box center [609, 171] width 52 height 13
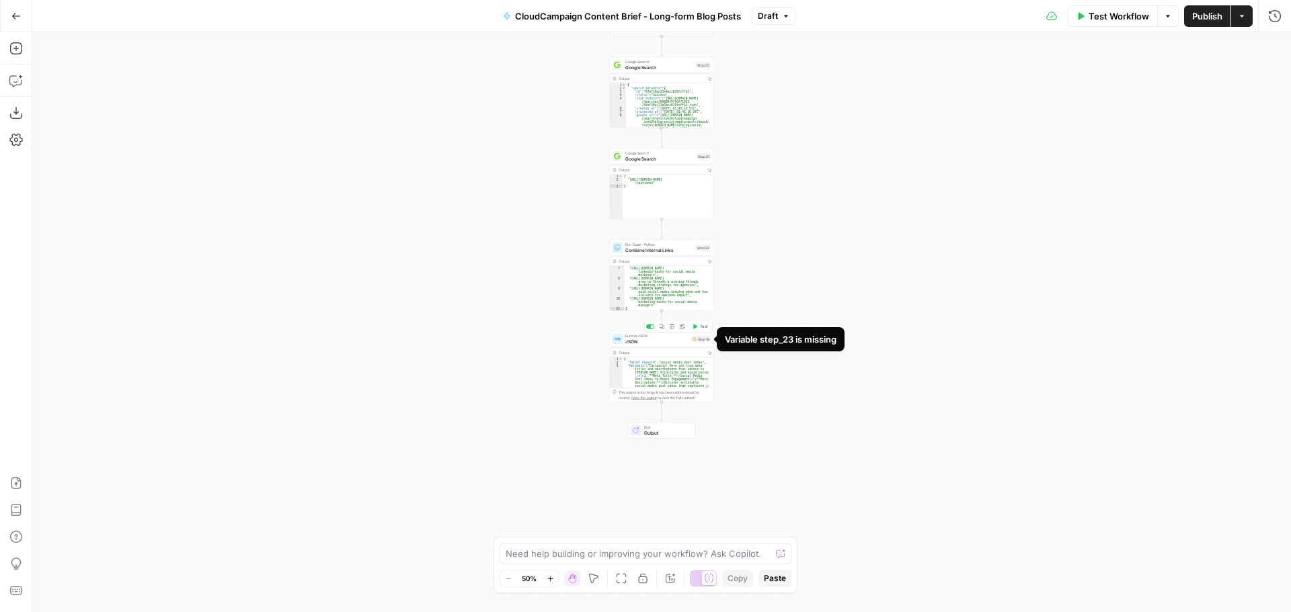
click at [702, 339] on div "Step 18" at bounding box center [700, 339] width 19 height 7
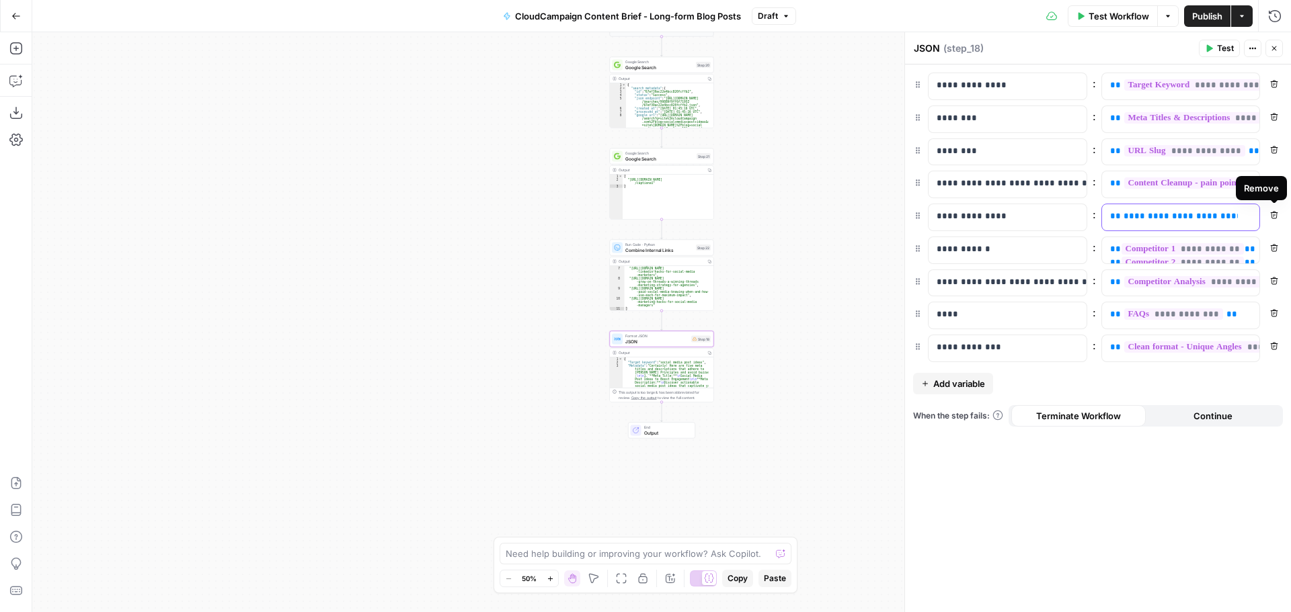
click at [1229, 216] on span "**********" at bounding box center [1198, 216] width 151 height 9
click at [1250, 216] on button "Variables Menu" at bounding box center [1247, 216] width 11 height 11
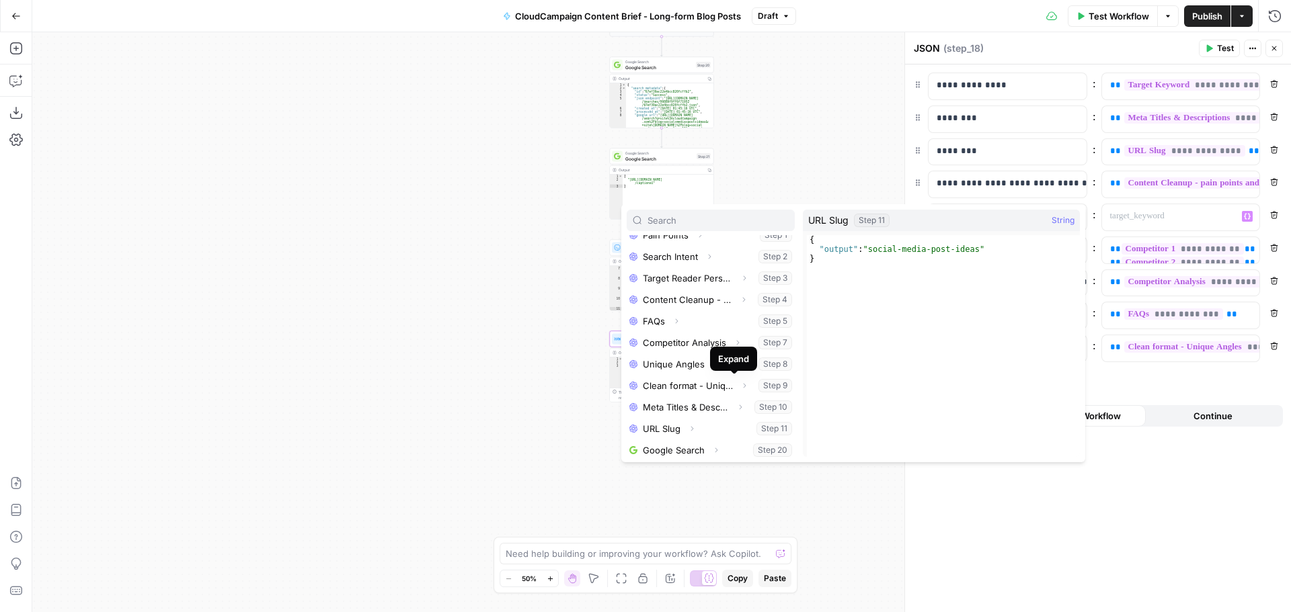
scroll to position [316, 0]
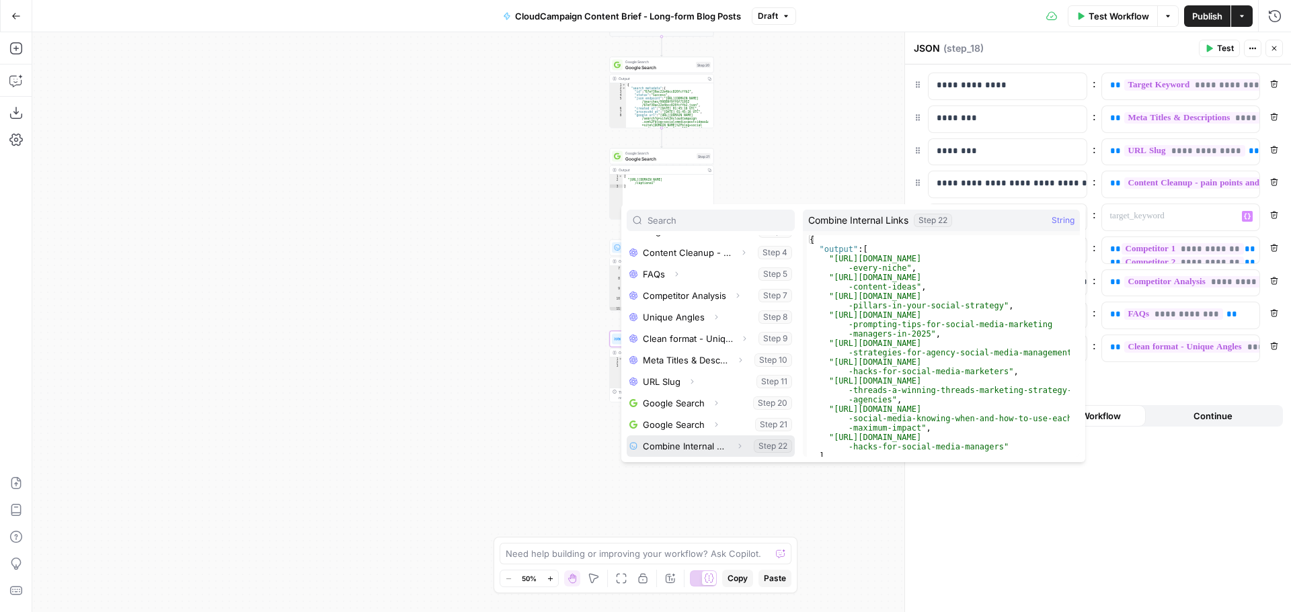
click at [706, 437] on button "Select variable Combine Internal Links" at bounding box center [710, 447] width 168 height 22
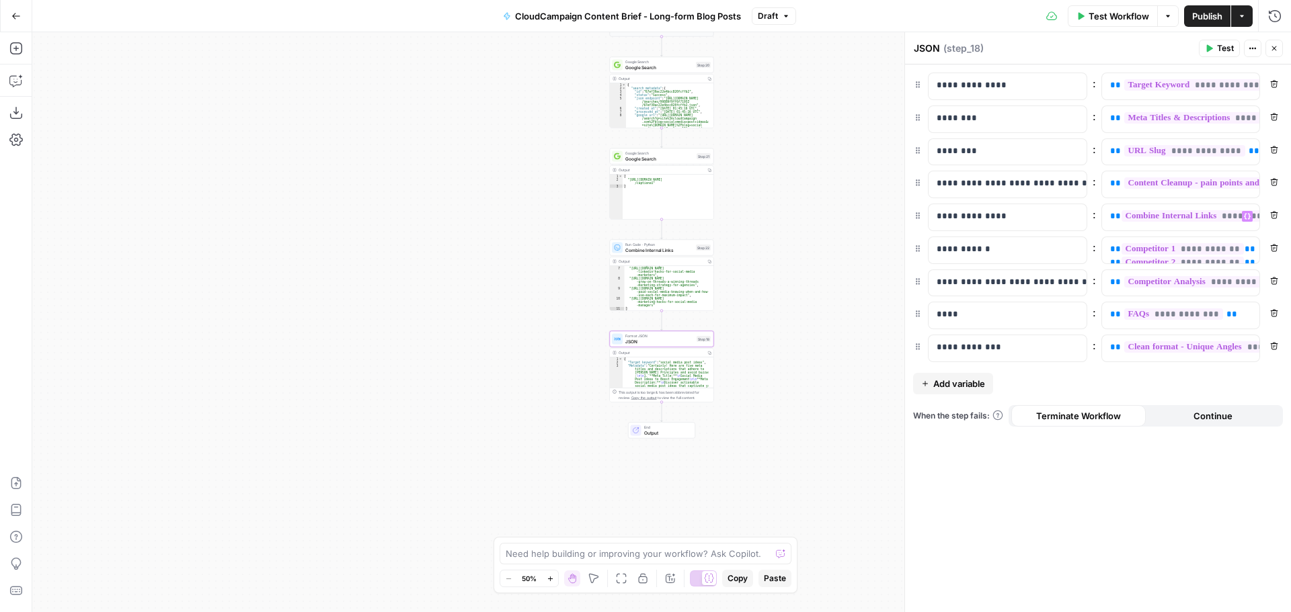
click at [1204, 22] on span "Publish" at bounding box center [1207, 15] width 30 height 13
